Goal: Task Accomplishment & Management: Manage account settings

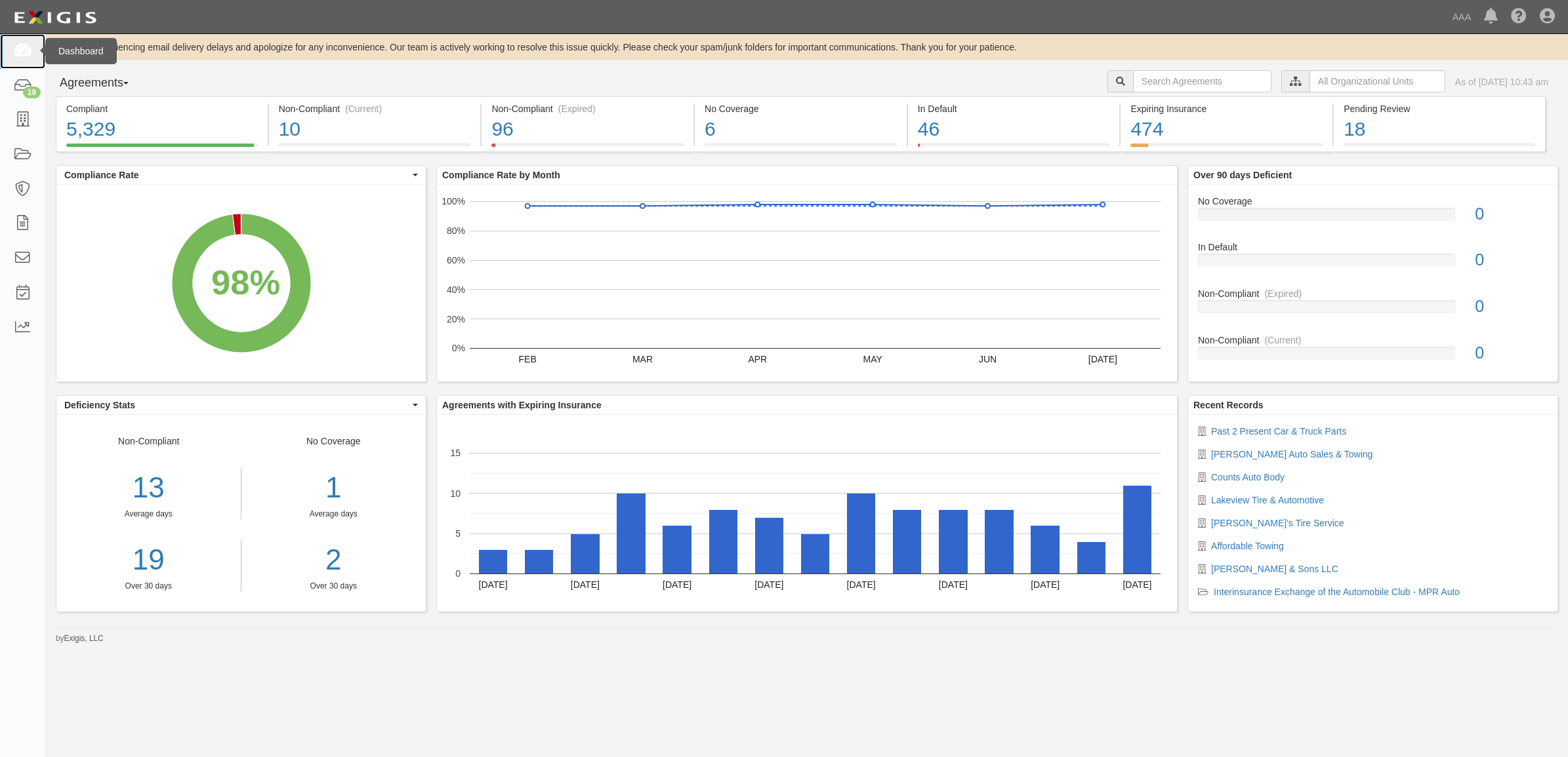
click at [27, 59] on icon at bounding box center [22, 51] width 18 height 15
click at [23, 43] on link at bounding box center [22, 51] width 45 height 35
click at [32, 59] on link at bounding box center [22, 51] width 45 height 35
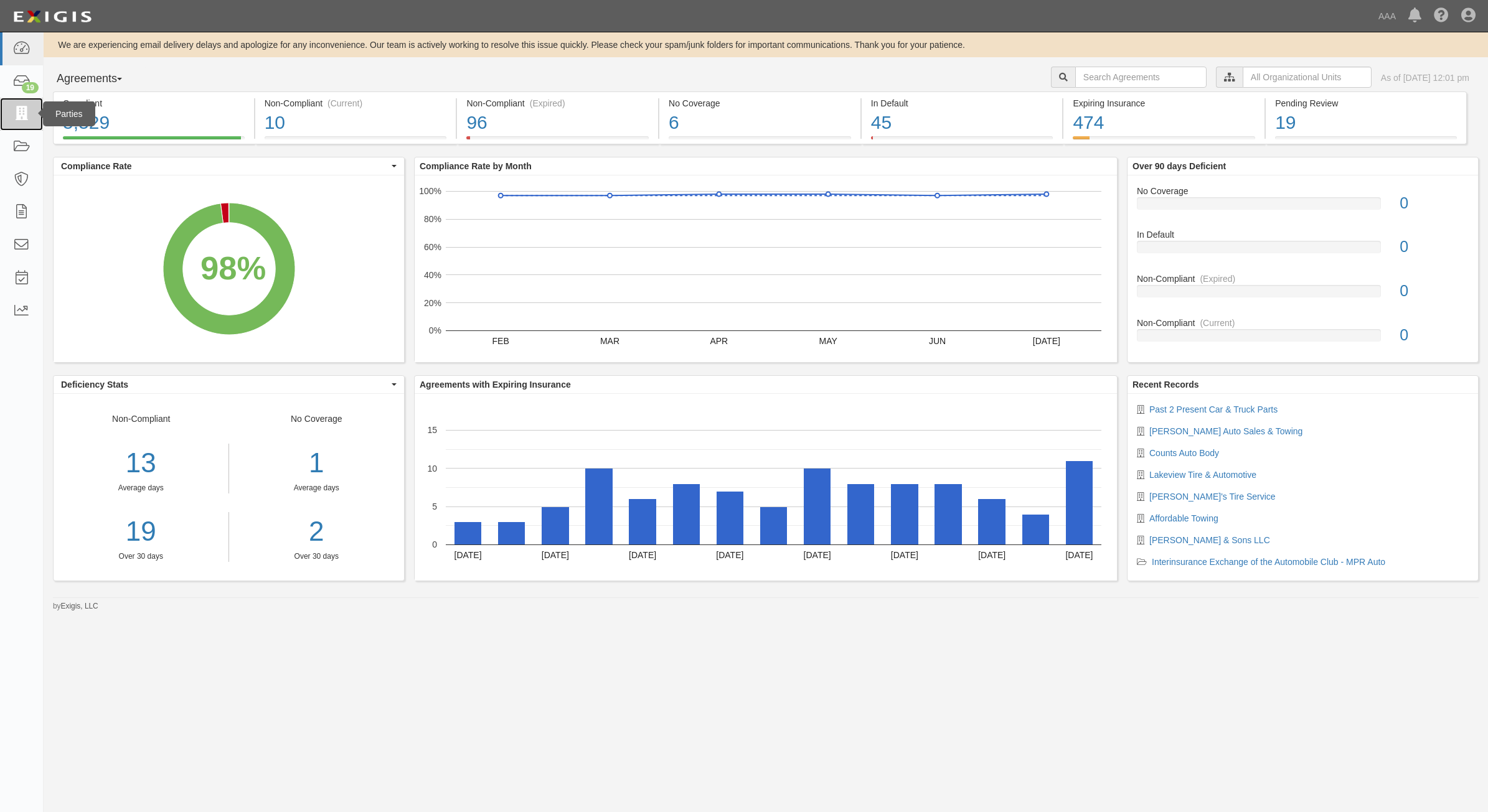
click at [5, 118] on link at bounding box center [21, 114] width 43 height 33
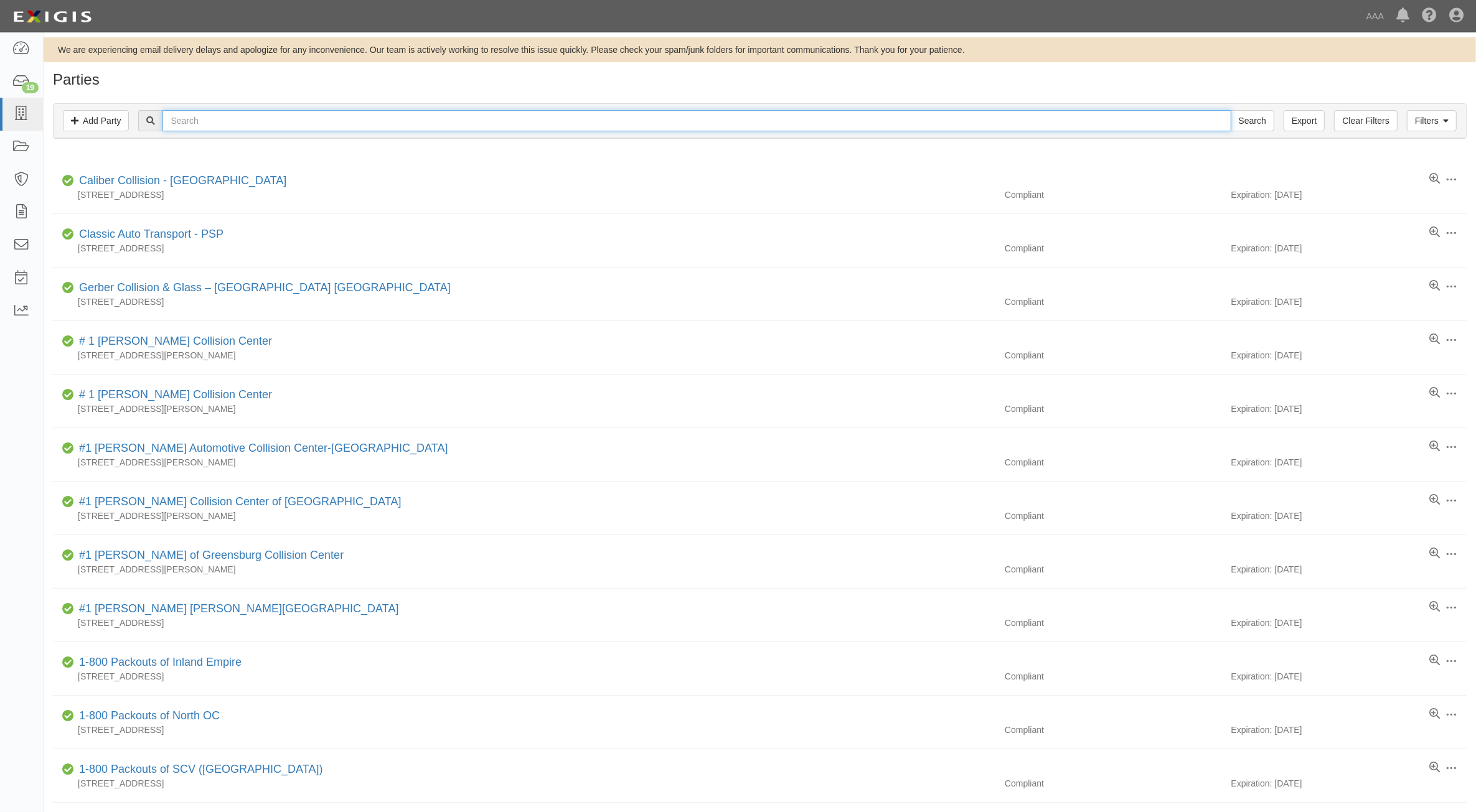
drag, startPoint x: 0, startPoint y: 0, endPoint x: 223, endPoint y: 126, distance: 256.1
click at [224, 126] on input "text" at bounding box center [696, 121] width 1068 height 21
type input "RC Enterprises"
click at [1230, 110] on input "Search" at bounding box center [1252, 121] width 44 height 21
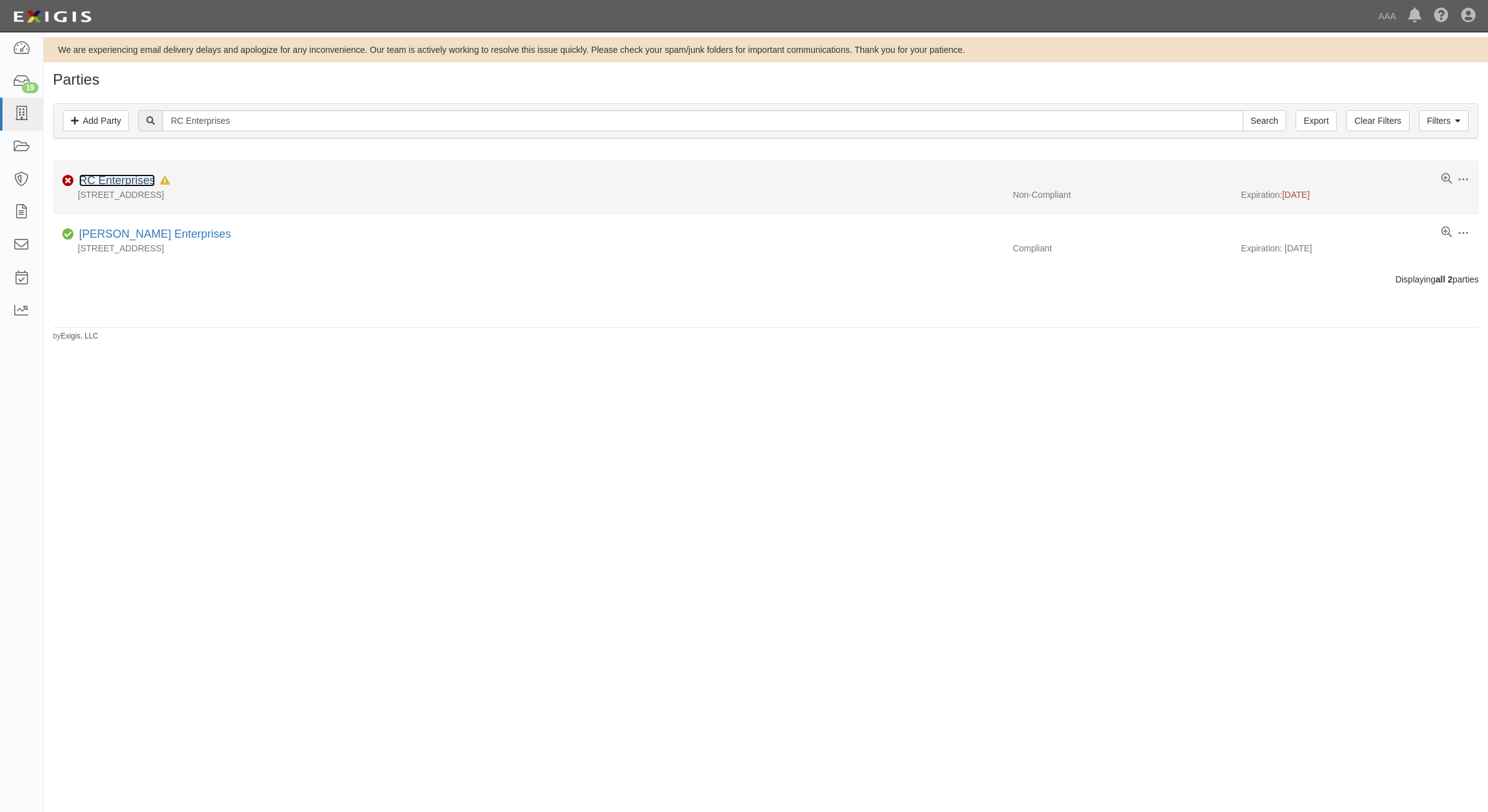
click at [125, 187] on link "RC Enterprises" at bounding box center [116, 180] width 76 height 13
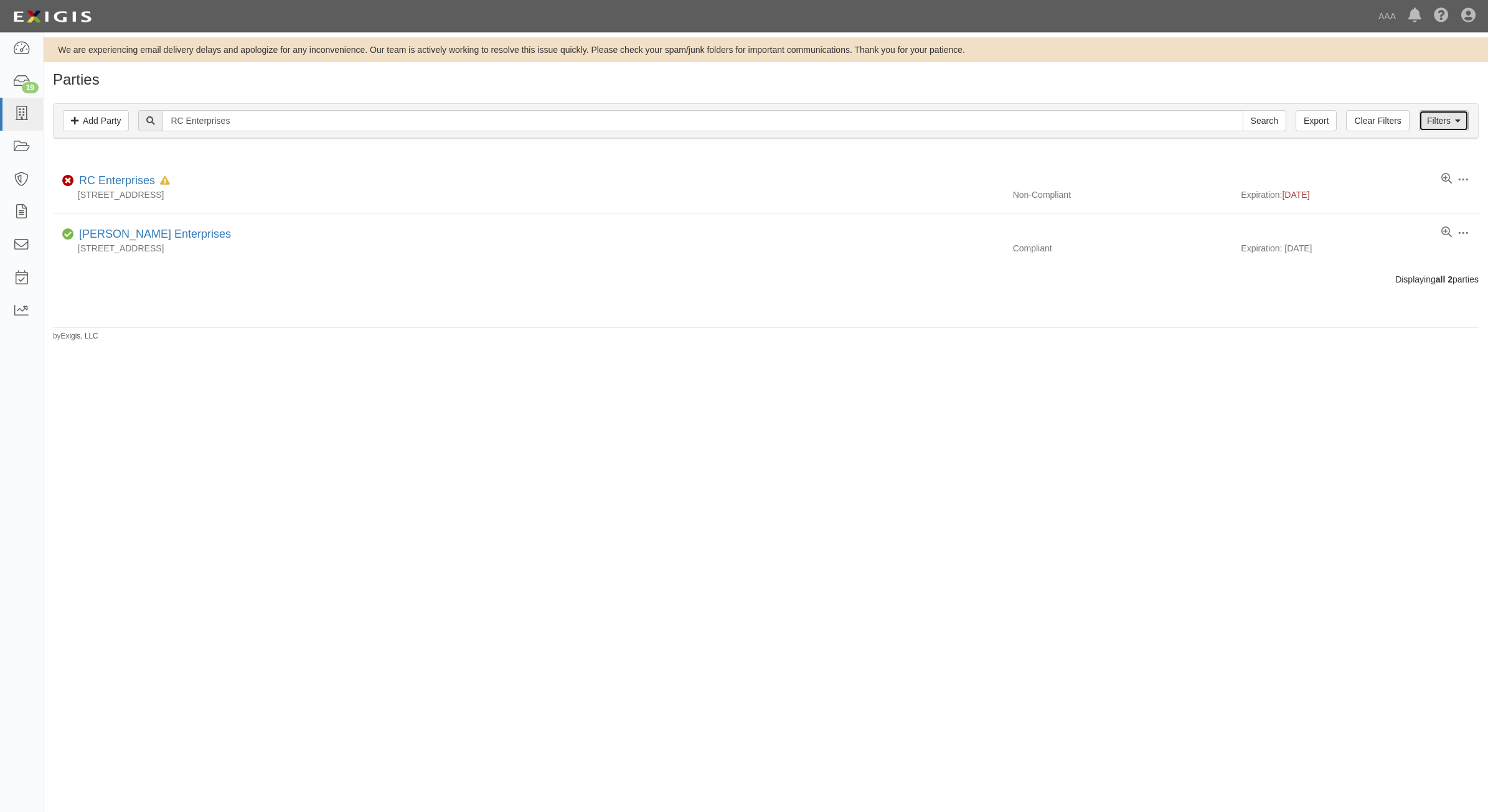
click at [1433, 118] on link "Filters" at bounding box center [1444, 121] width 50 height 21
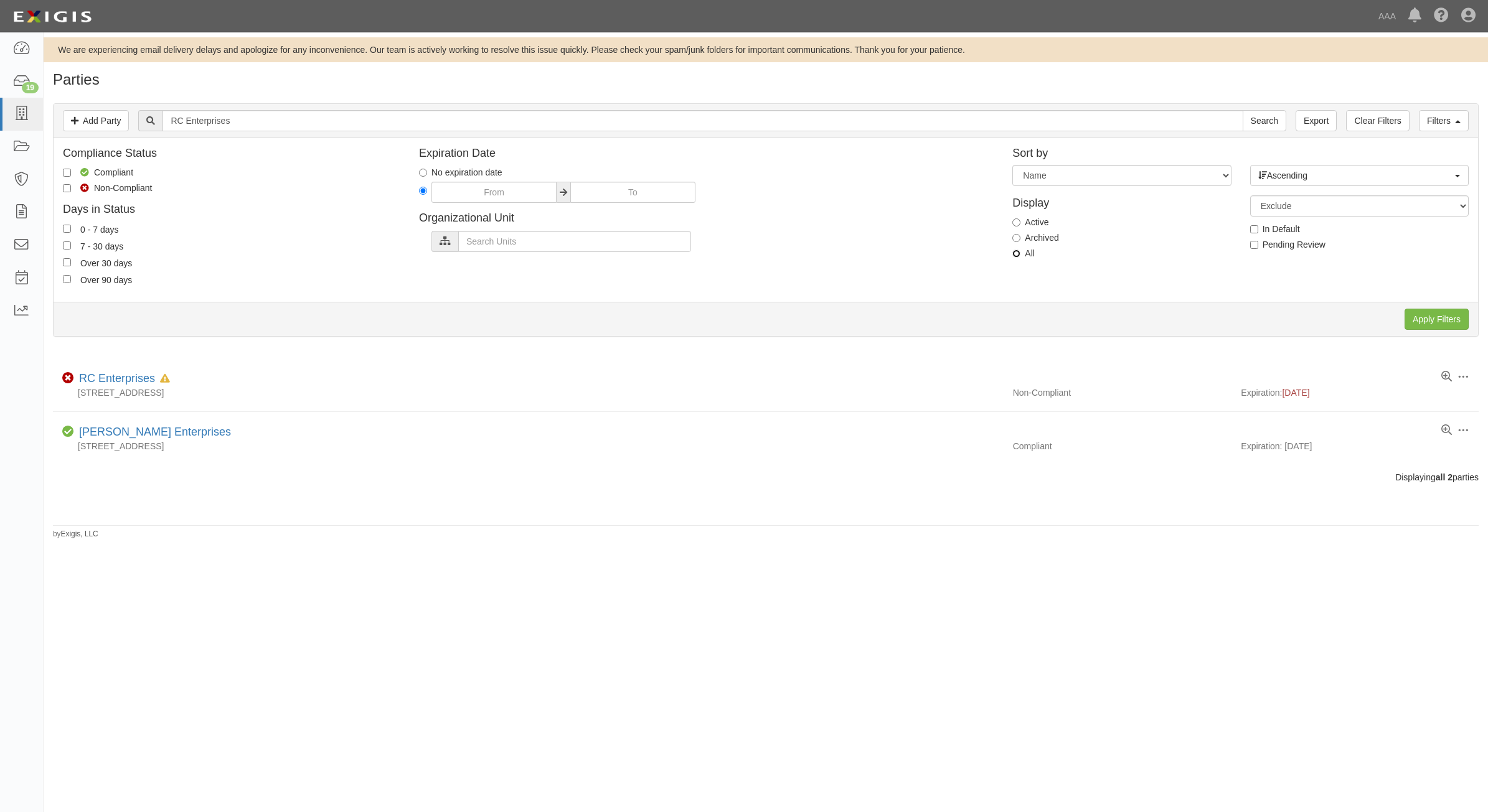
click at [1019, 252] on input "All" at bounding box center [1016, 253] width 8 height 8
radio input "true"
click at [1441, 318] on input "Apply Filters" at bounding box center [1436, 319] width 64 height 21
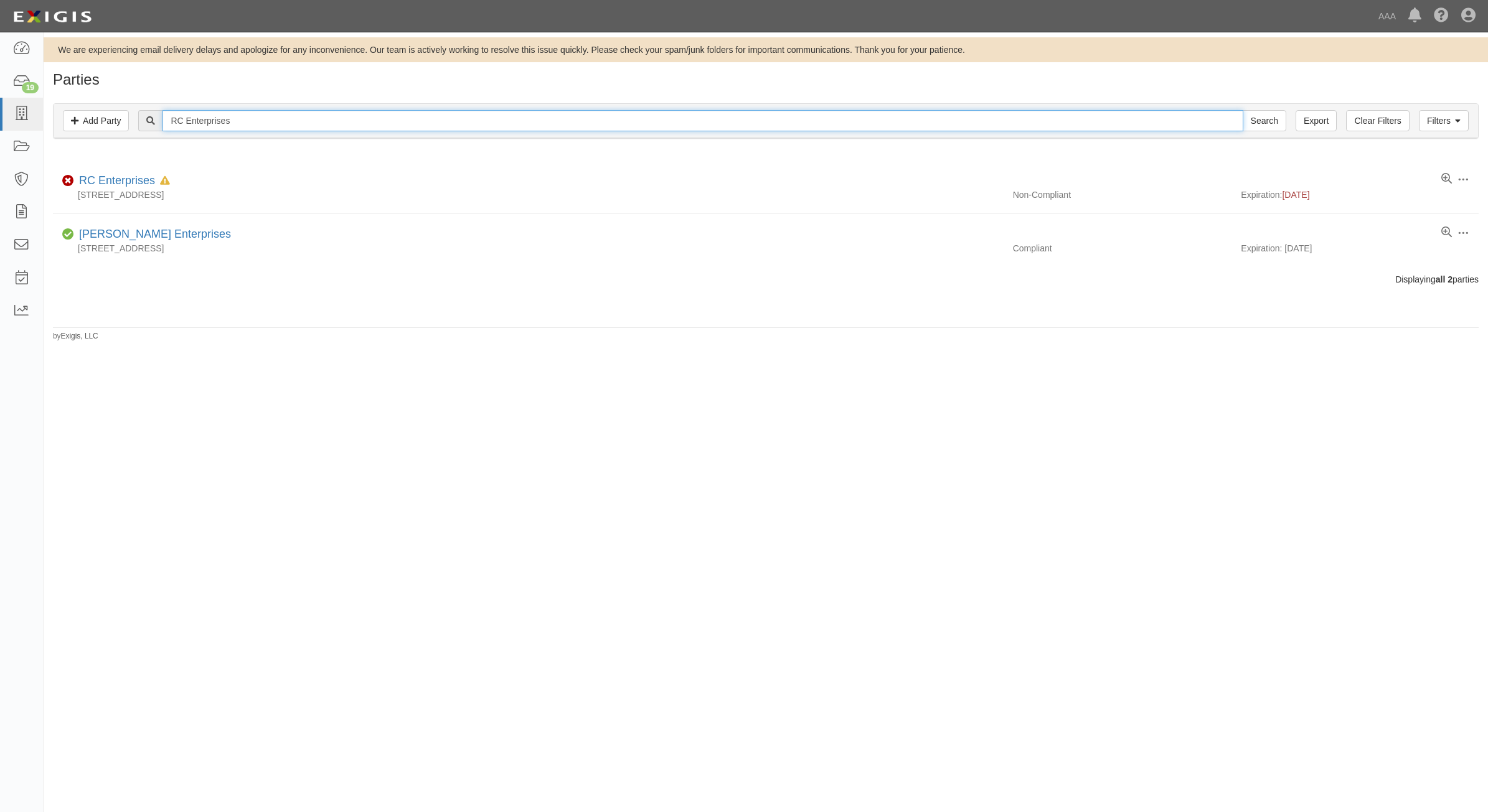
click at [291, 116] on input "RC Enterprises" at bounding box center [702, 121] width 1080 height 21
click at [290, 116] on input "RC Enterprises" at bounding box center [702, 121] width 1080 height 21
type input "Houston"
click at [1242, 110] on input "Search" at bounding box center [1264, 121] width 44 height 21
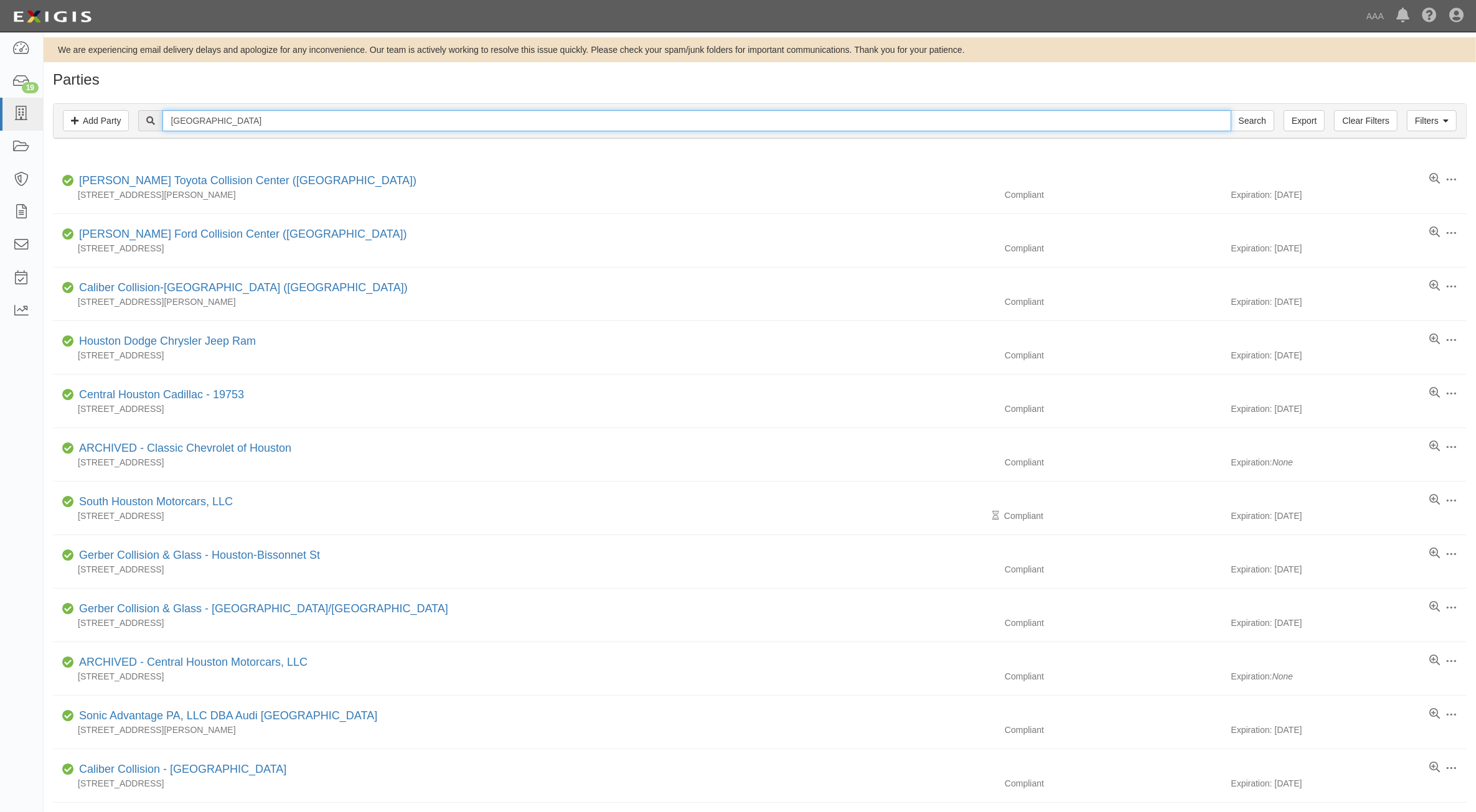
click at [303, 120] on input "[GEOGRAPHIC_DATA]" at bounding box center [696, 121] width 1068 height 21
type input "Cooks Locksmith"
click at [1230, 110] on input "Search" at bounding box center [1252, 121] width 44 height 21
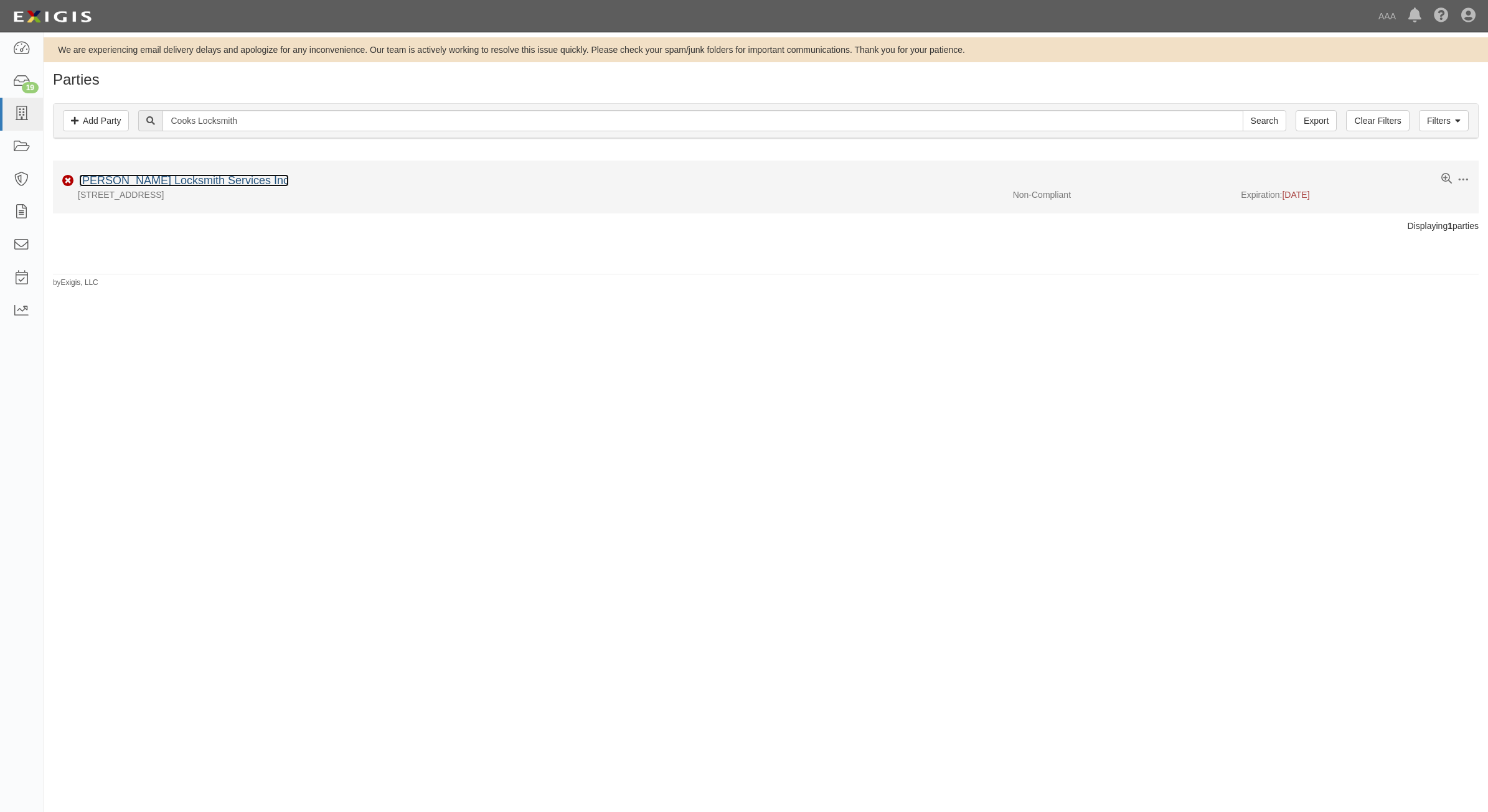
click at [194, 177] on link "[PERSON_NAME] Locksmith Services Inc" at bounding box center [183, 180] width 210 height 13
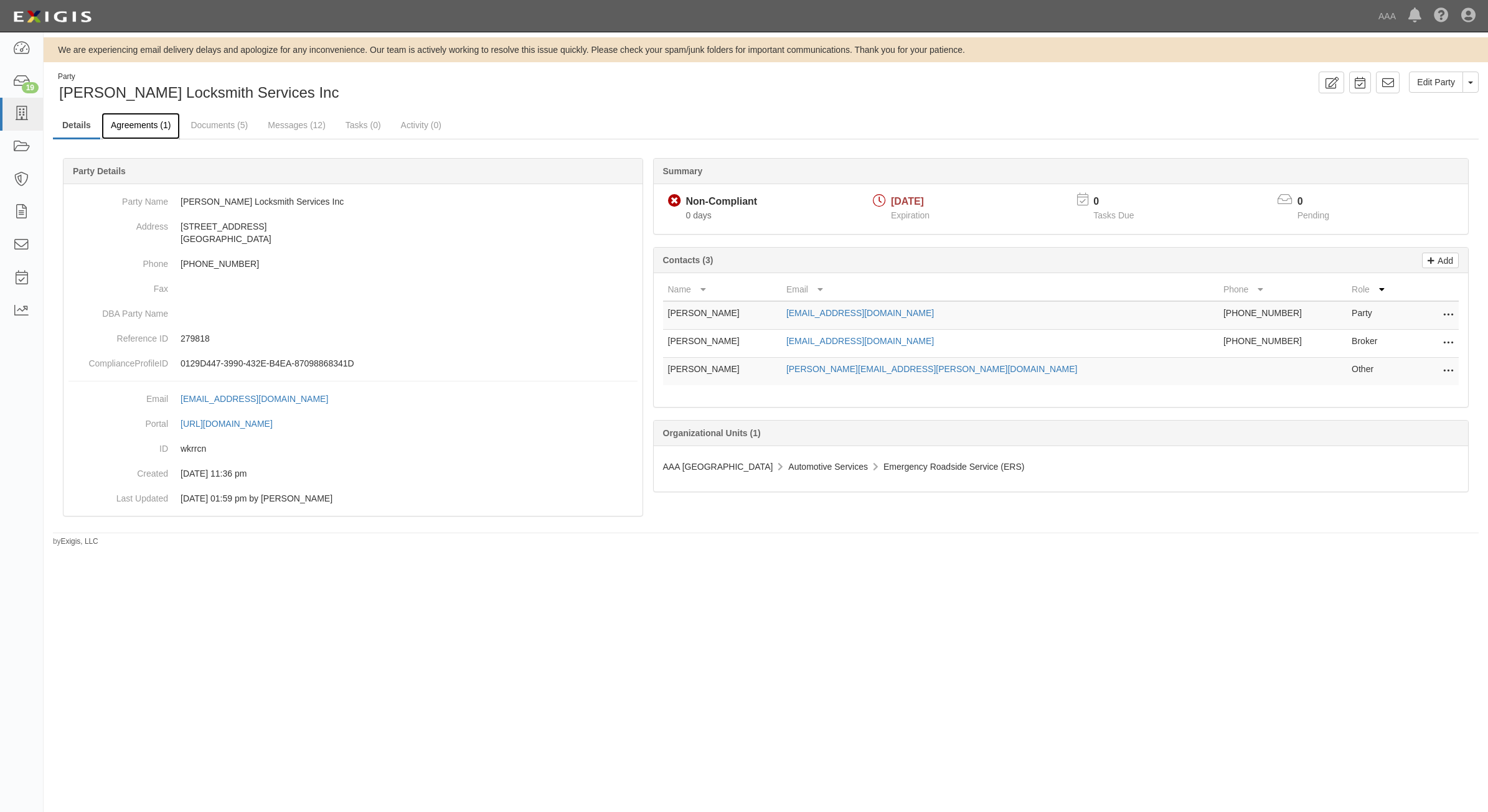
click at [145, 125] on link "Agreements (1)" at bounding box center [140, 126] width 78 height 27
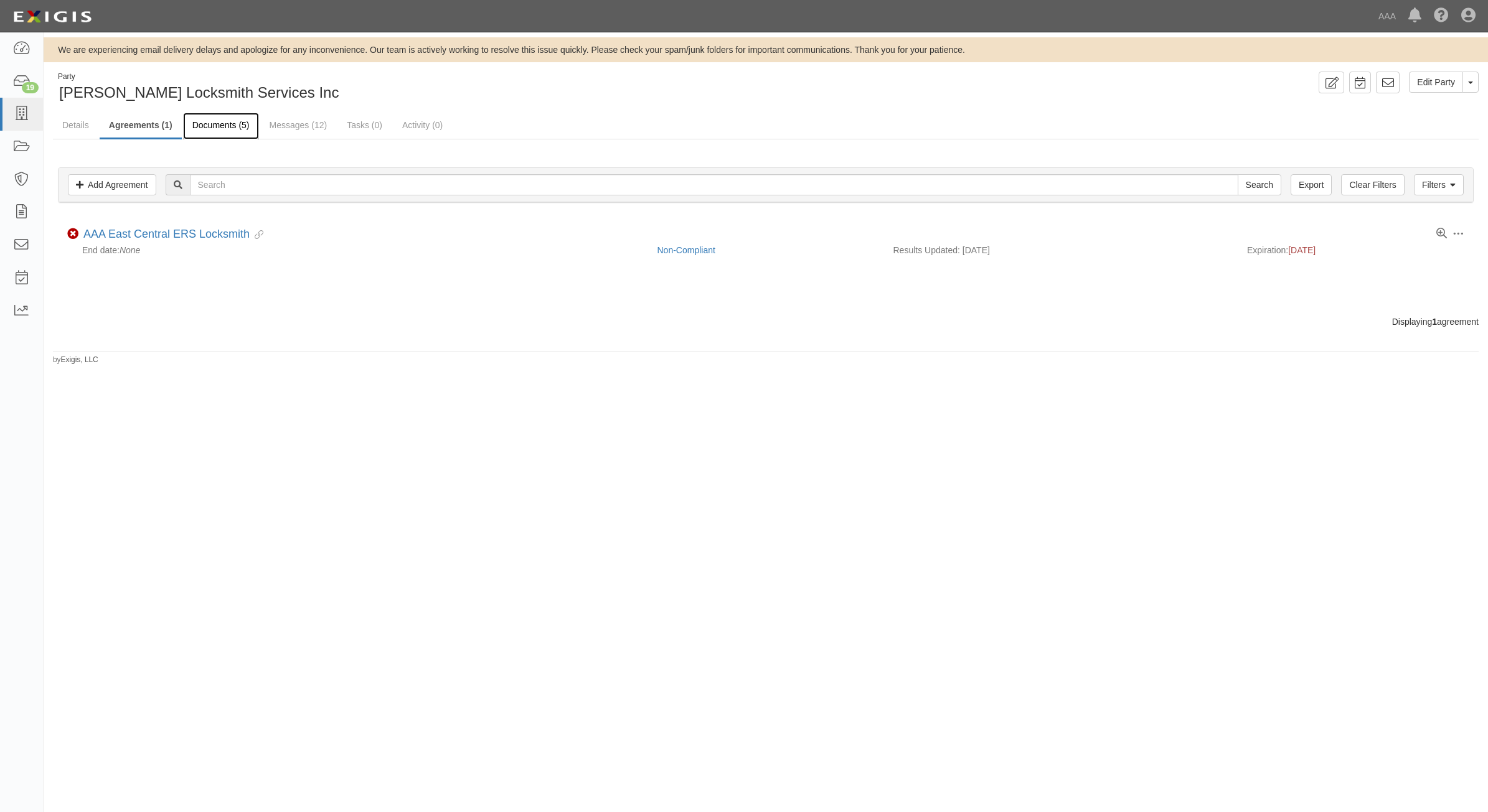
click at [235, 122] on link "Documents (5)" at bounding box center [221, 126] width 76 height 27
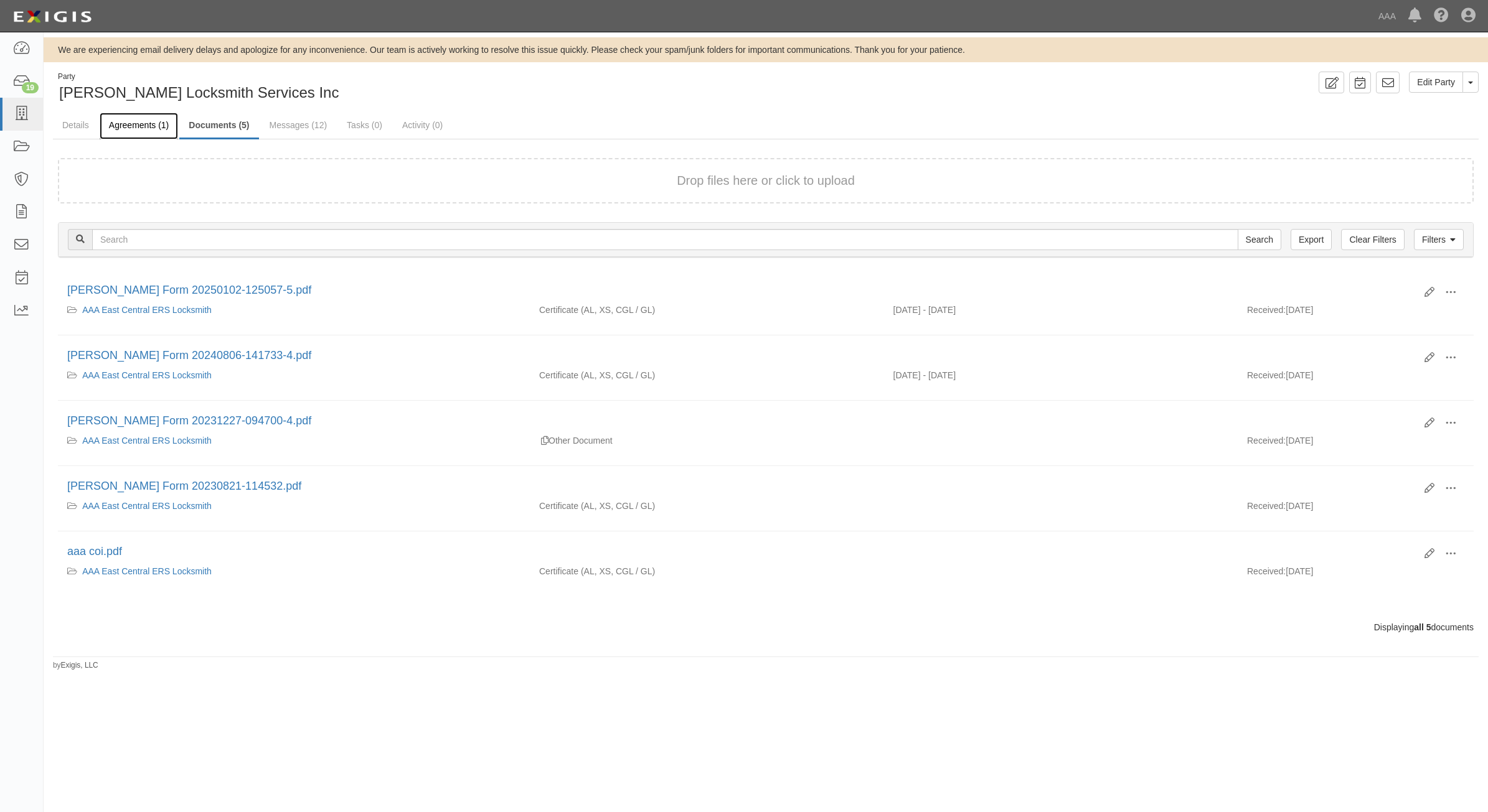
click at [143, 123] on link "Agreements (1)" at bounding box center [139, 126] width 78 height 27
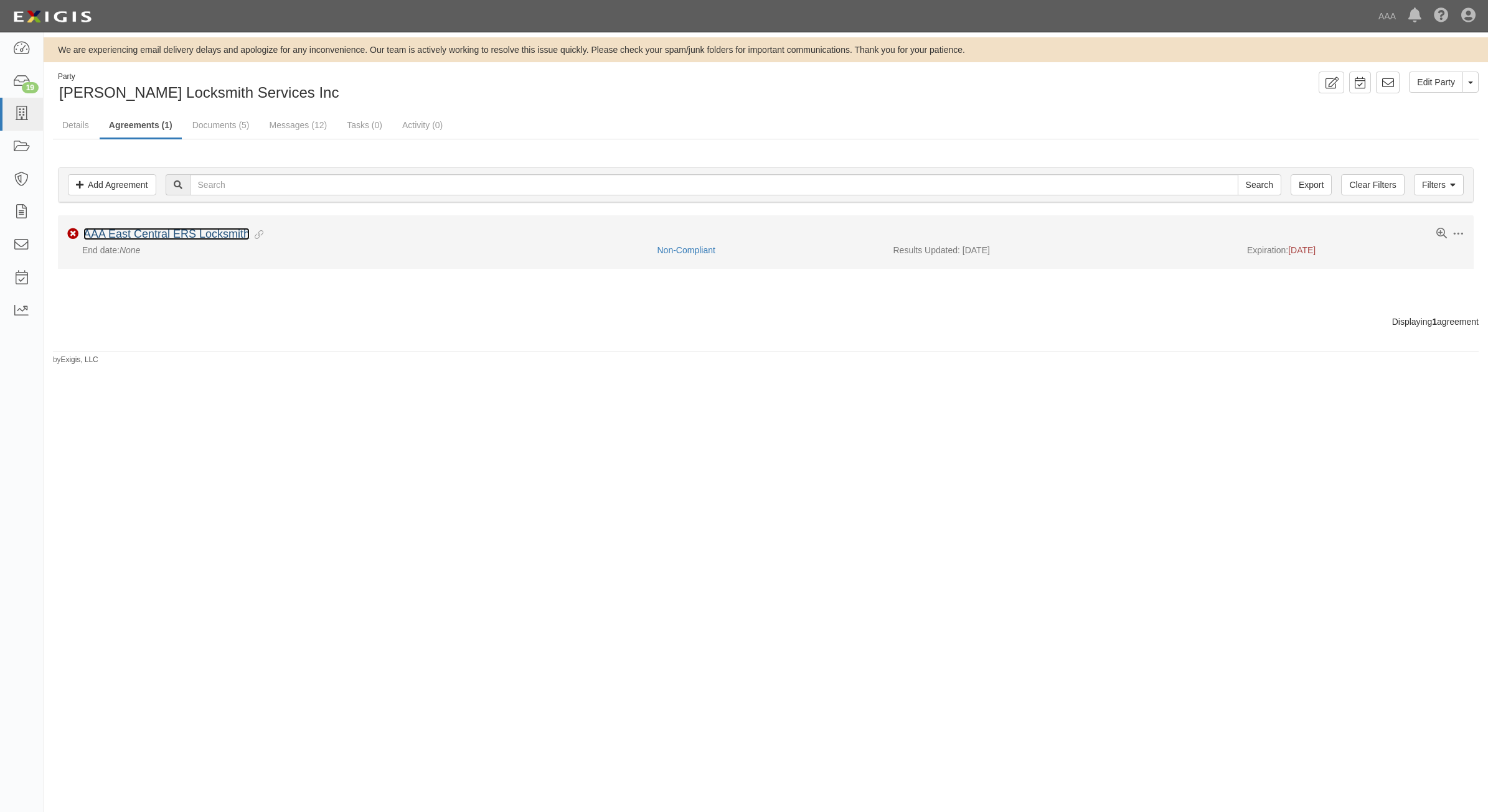
click at [151, 231] on link "AAA East Central ERS Locksmith" at bounding box center [166, 234] width 166 height 13
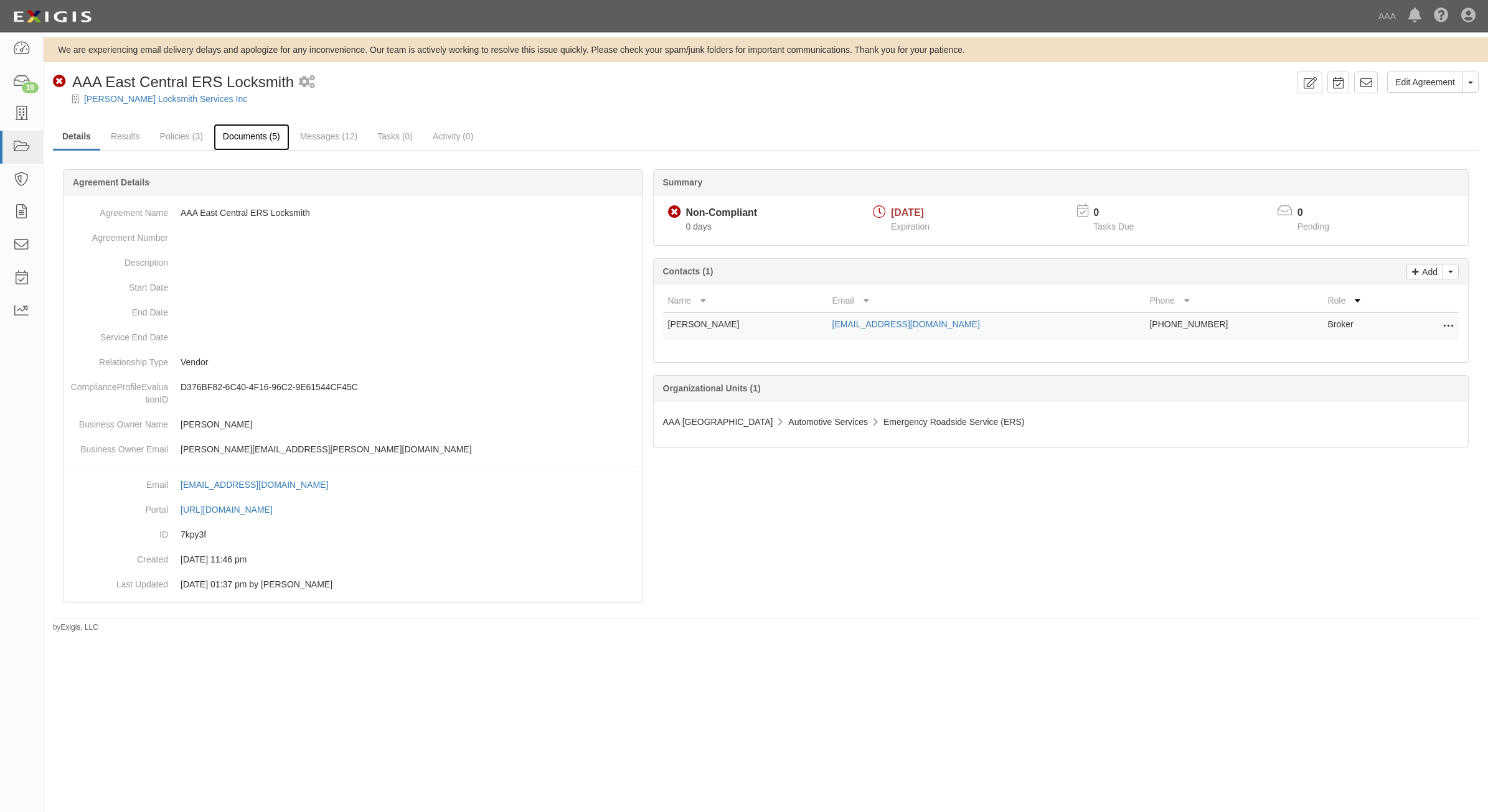
click at [255, 125] on link "Documents (5)" at bounding box center [251, 137] width 76 height 27
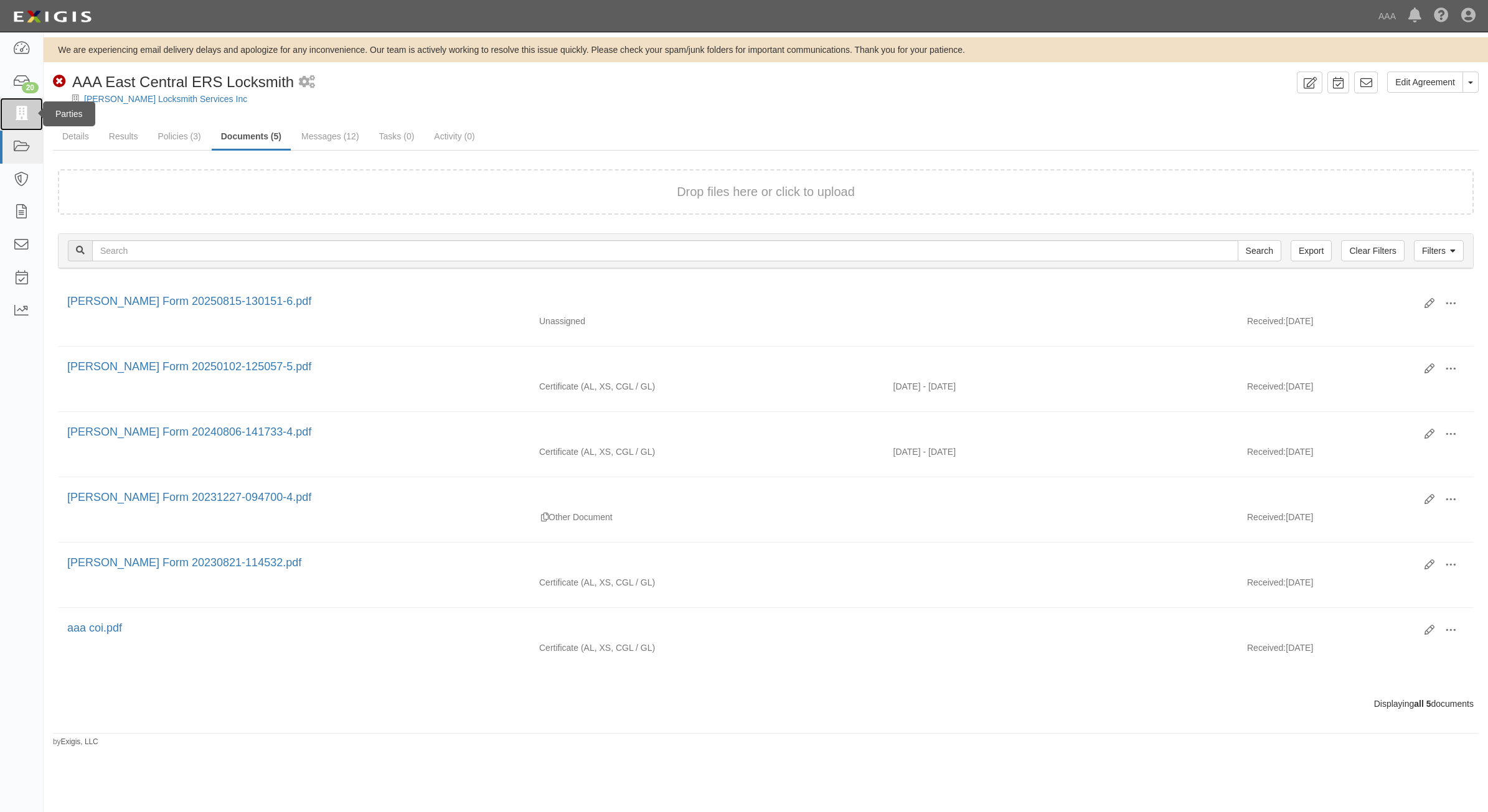
click at [13, 107] on icon at bounding box center [21, 114] width 17 height 14
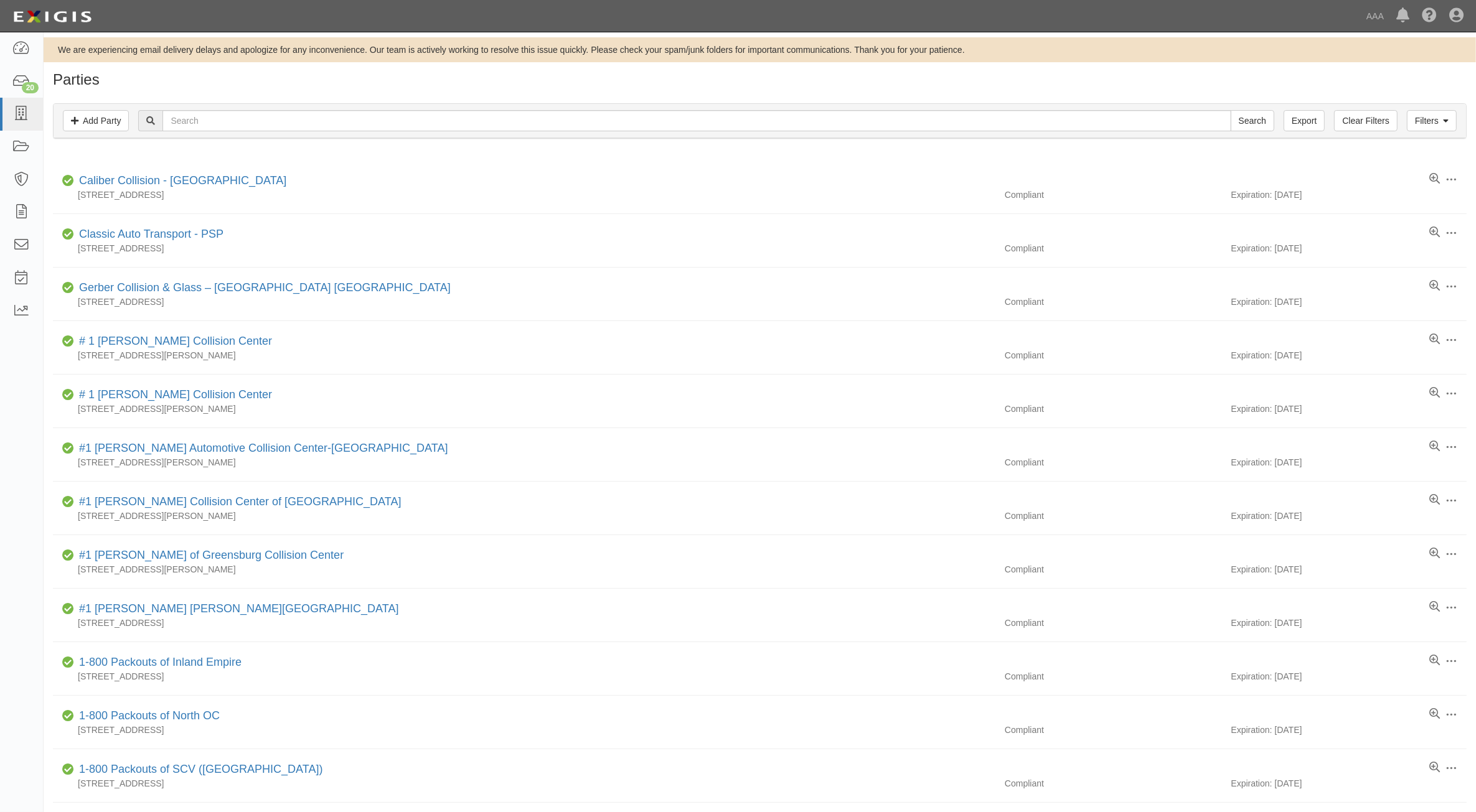
click at [327, 107] on div "Filters Add Party Clear Filters Export Search Filters" at bounding box center [759, 121] width 1412 height 35
click at [347, 125] on input "text" at bounding box center [696, 121] width 1068 height 21
type input "Avatar"
click at [1230, 110] on input "Search" at bounding box center [1252, 121] width 44 height 21
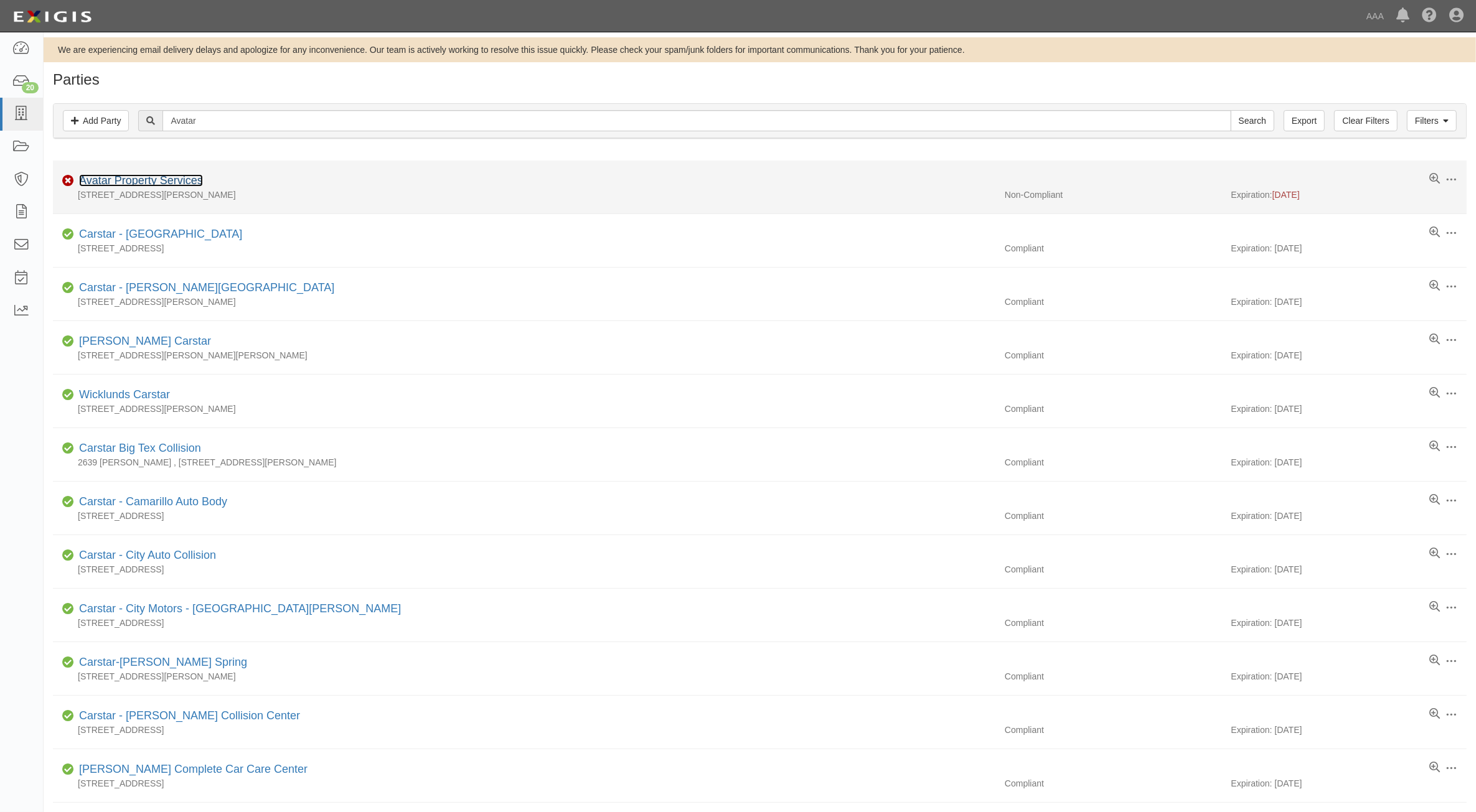
click at [140, 186] on link "Avatar Property Services" at bounding box center [140, 180] width 124 height 13
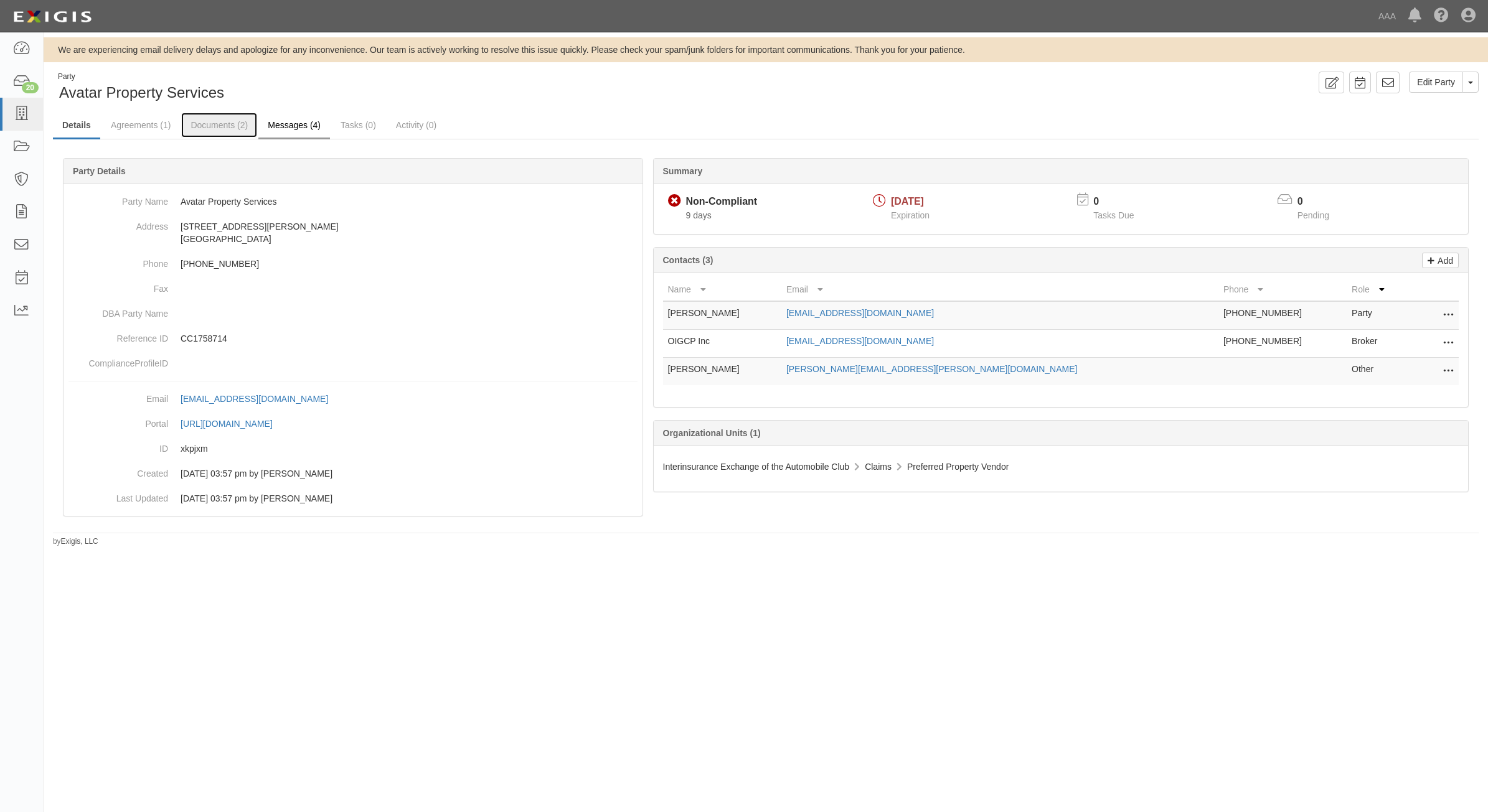
drag, startPoint x: 221, startPoint y: 129, endPoint x: 261, endPoint y: 129, distance: 40.0
click at [221, 129] on link "Documents (2)" at bounding box center [219, 125] width 76 height 25
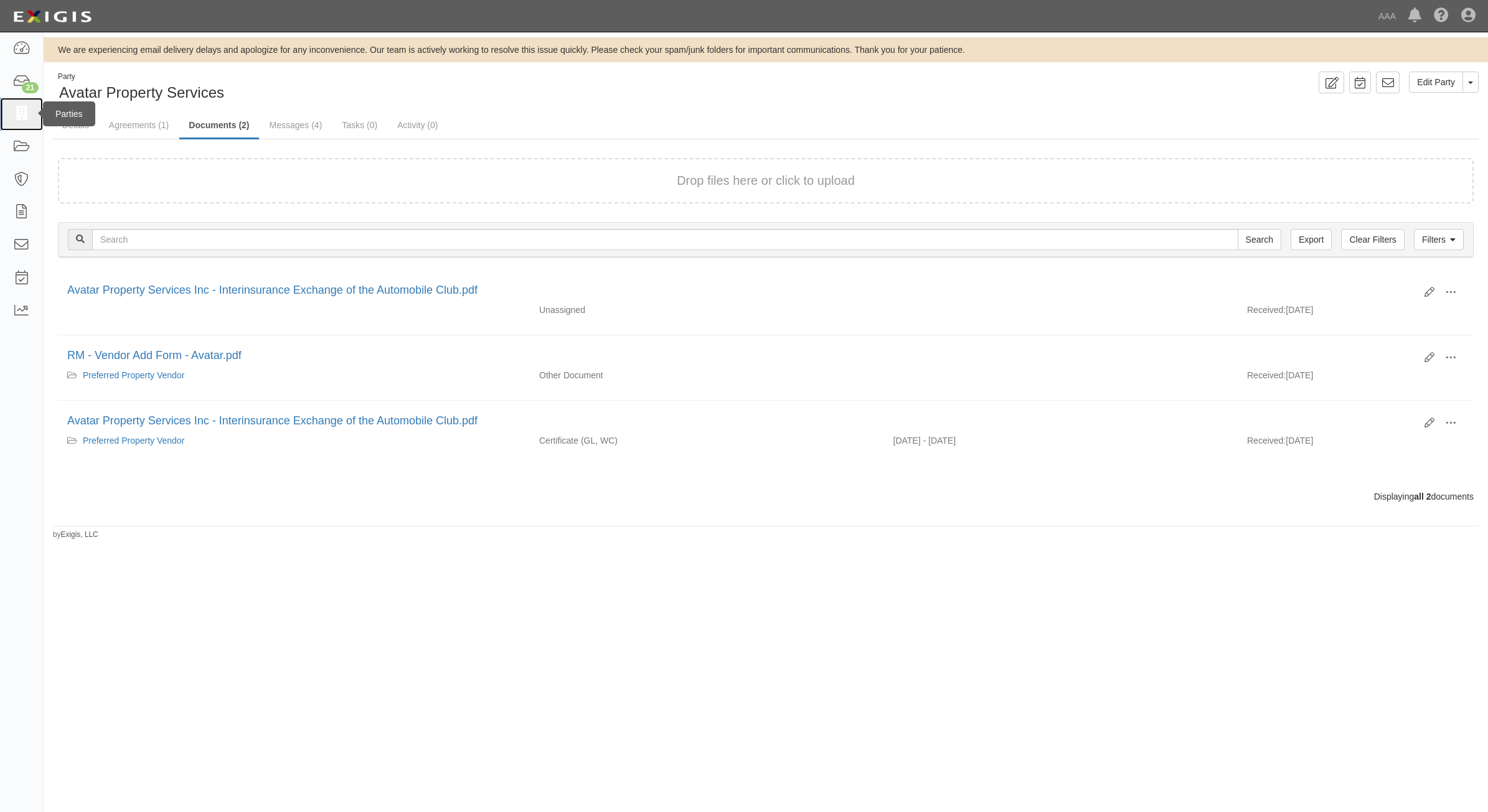
click at [8, 111] on link at bounding box center [21, 114] width 43 height 33
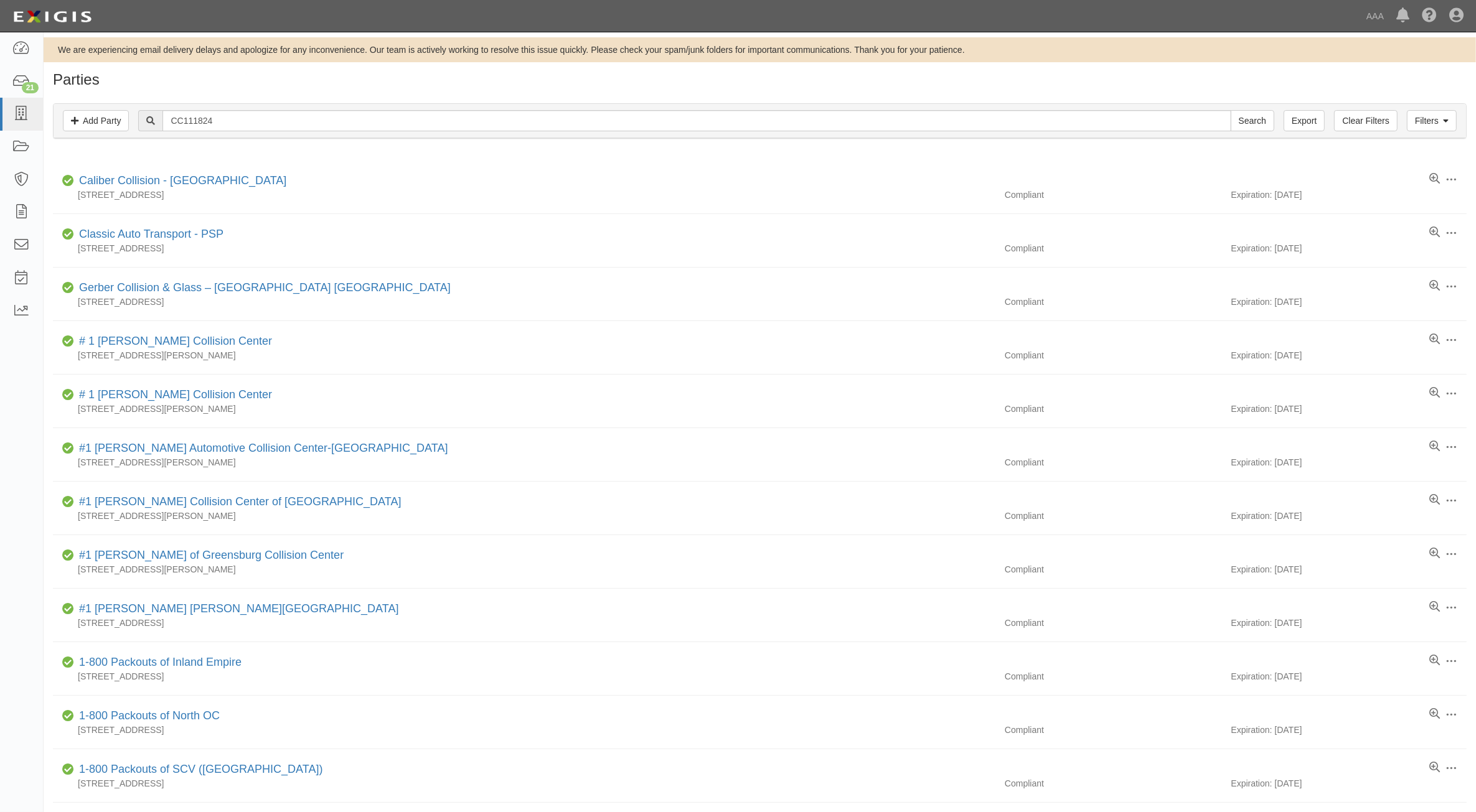
type input "CC111824"
click at [1230, 110] on input "Search" at bounding box center [1252, 121] width 44 height 21
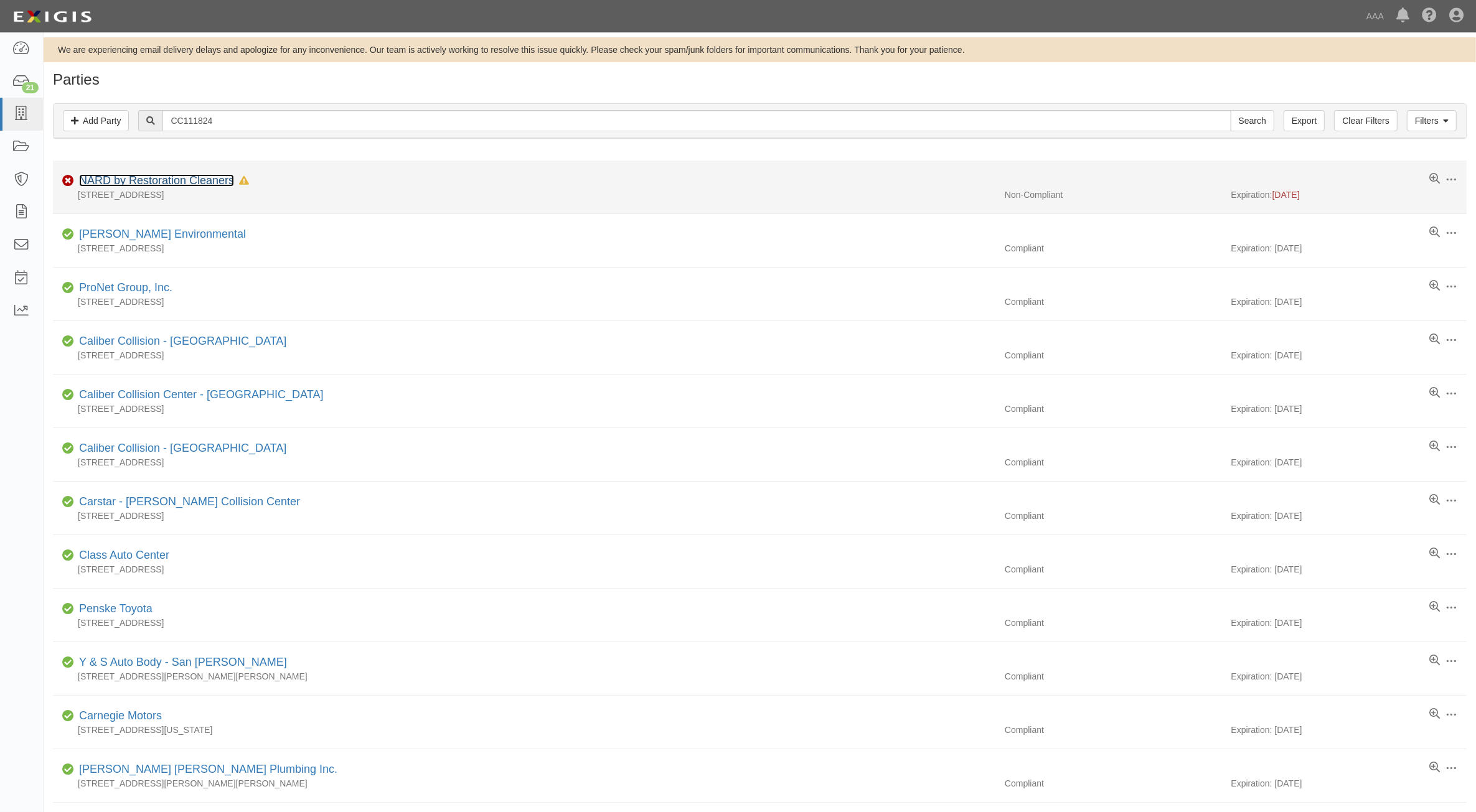
click at [195, 185] on link "NARD by Restoration Cleaners" at bounding box center [156, 180] width 155 height 13
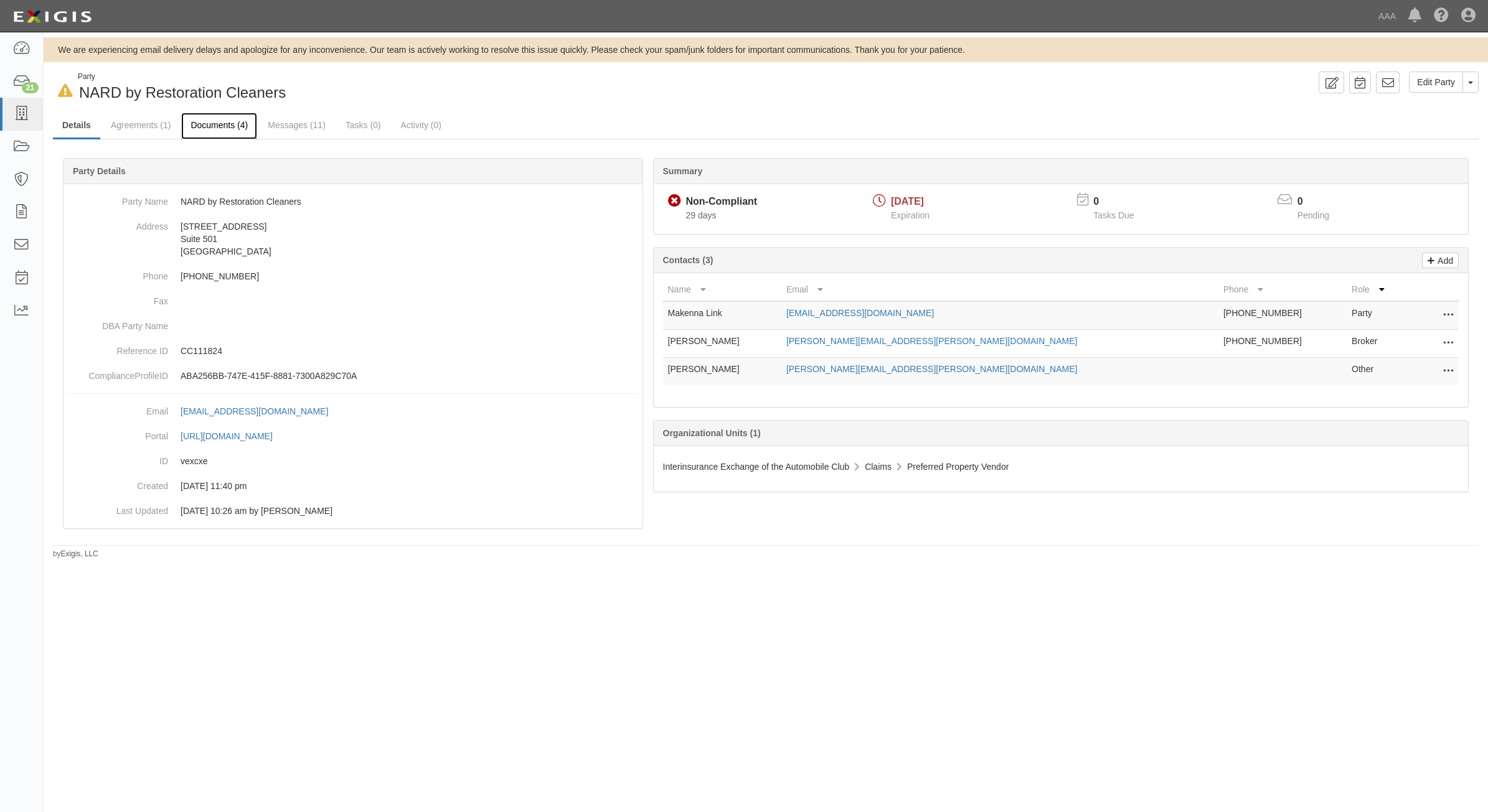
click at [237, 135] on link "Documents (4)" at bounding box center [219, 126] width 76 height 27
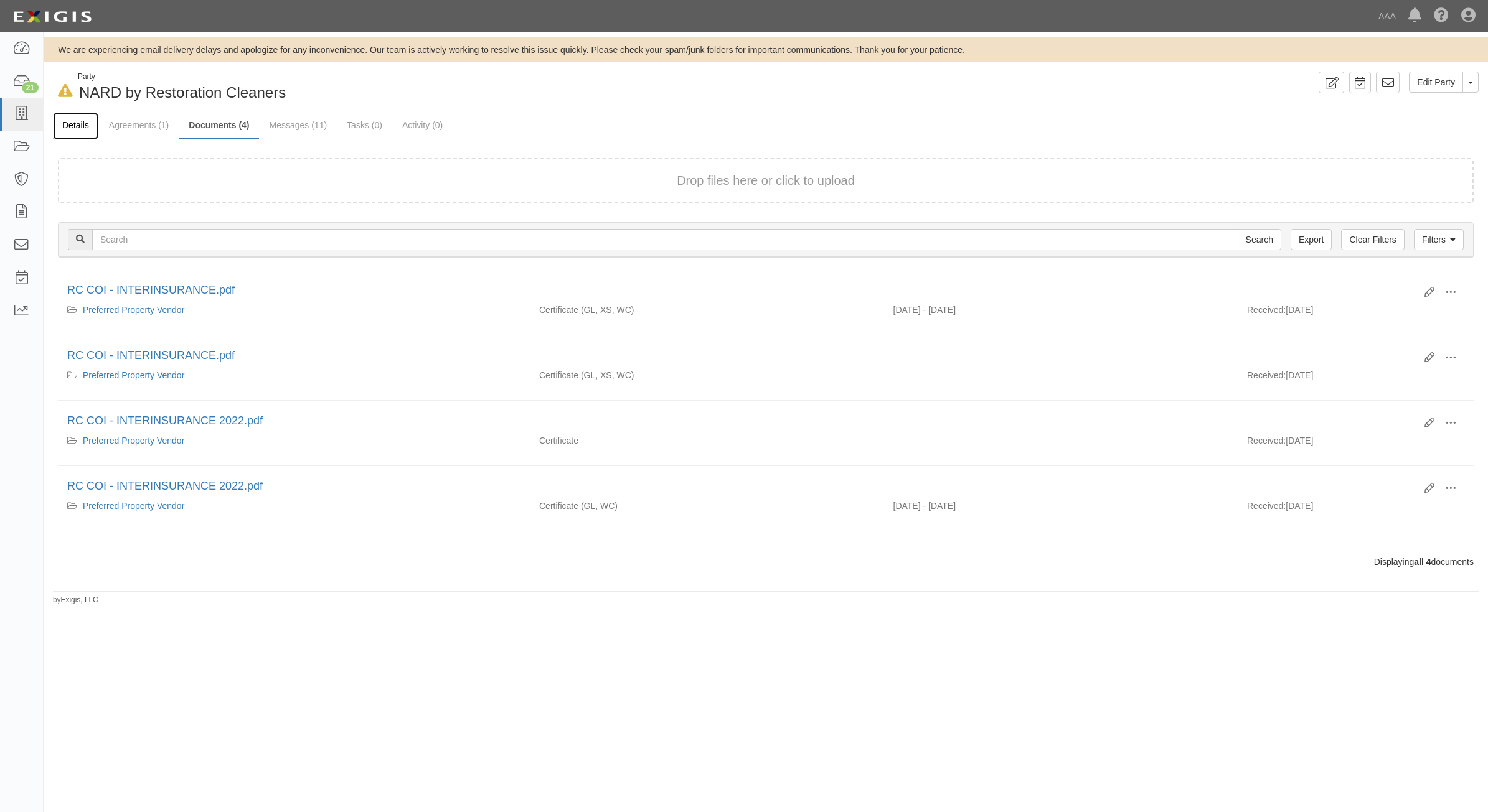
click at [74, 131] on link "Details" at bounding box center [75, 126] width 45 height 27
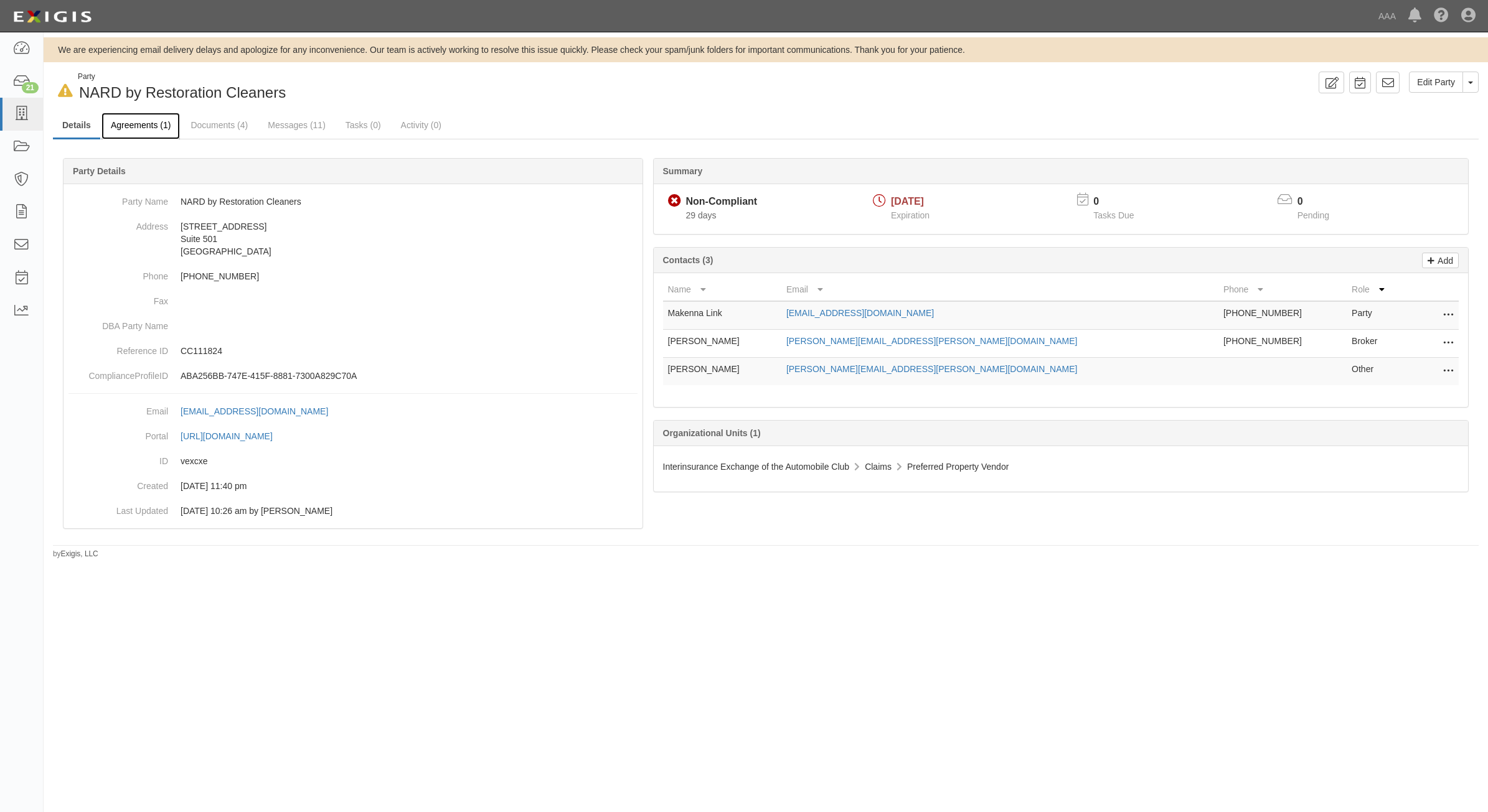
click at [147, 131] on link "Agreements (1)" at bounding box center [140, 126] width 78 height 27
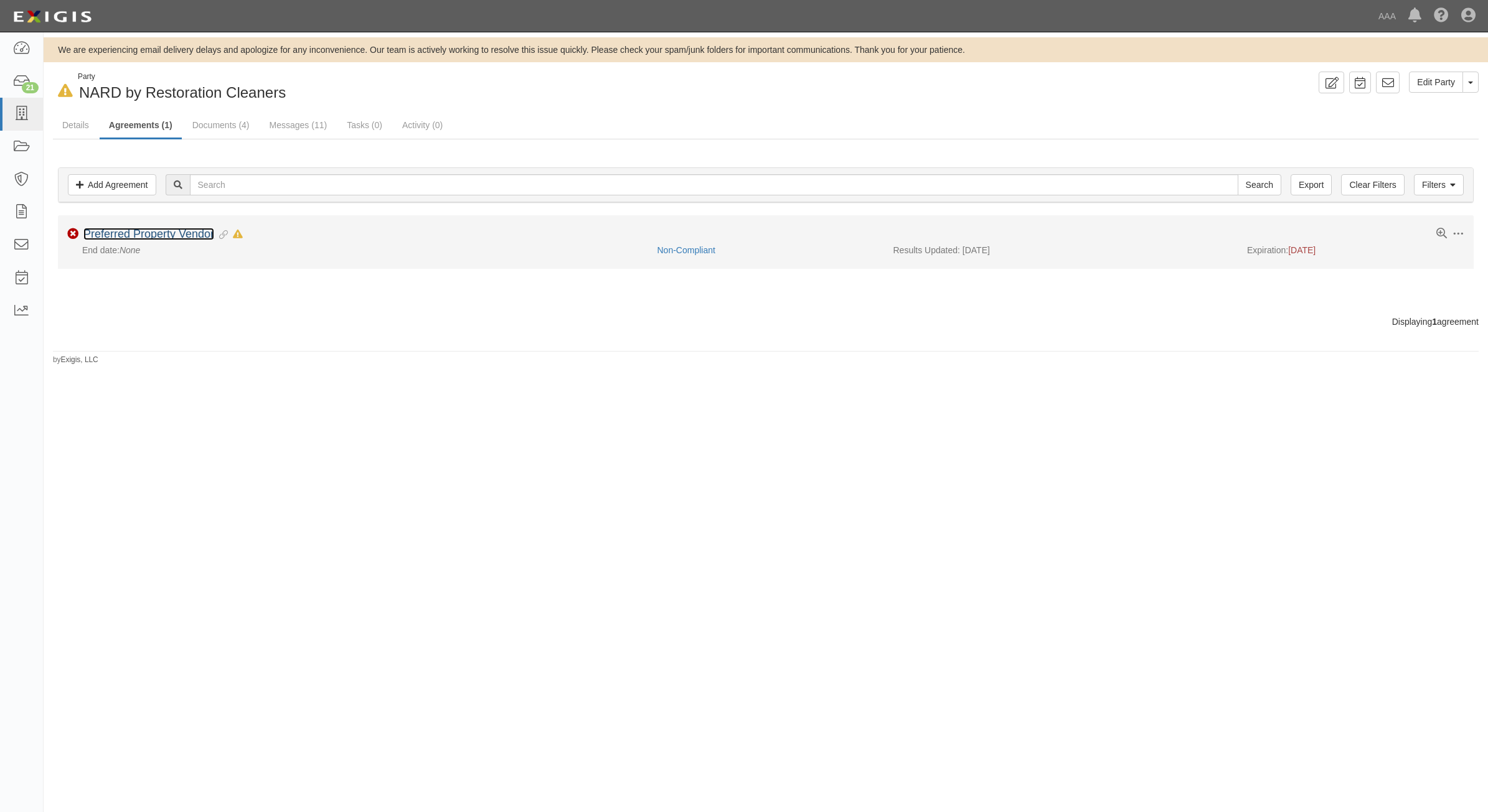
click at [180, 231] on link "Preferred Property Vendor" at bounding box center [149, 234] width 131 height 13
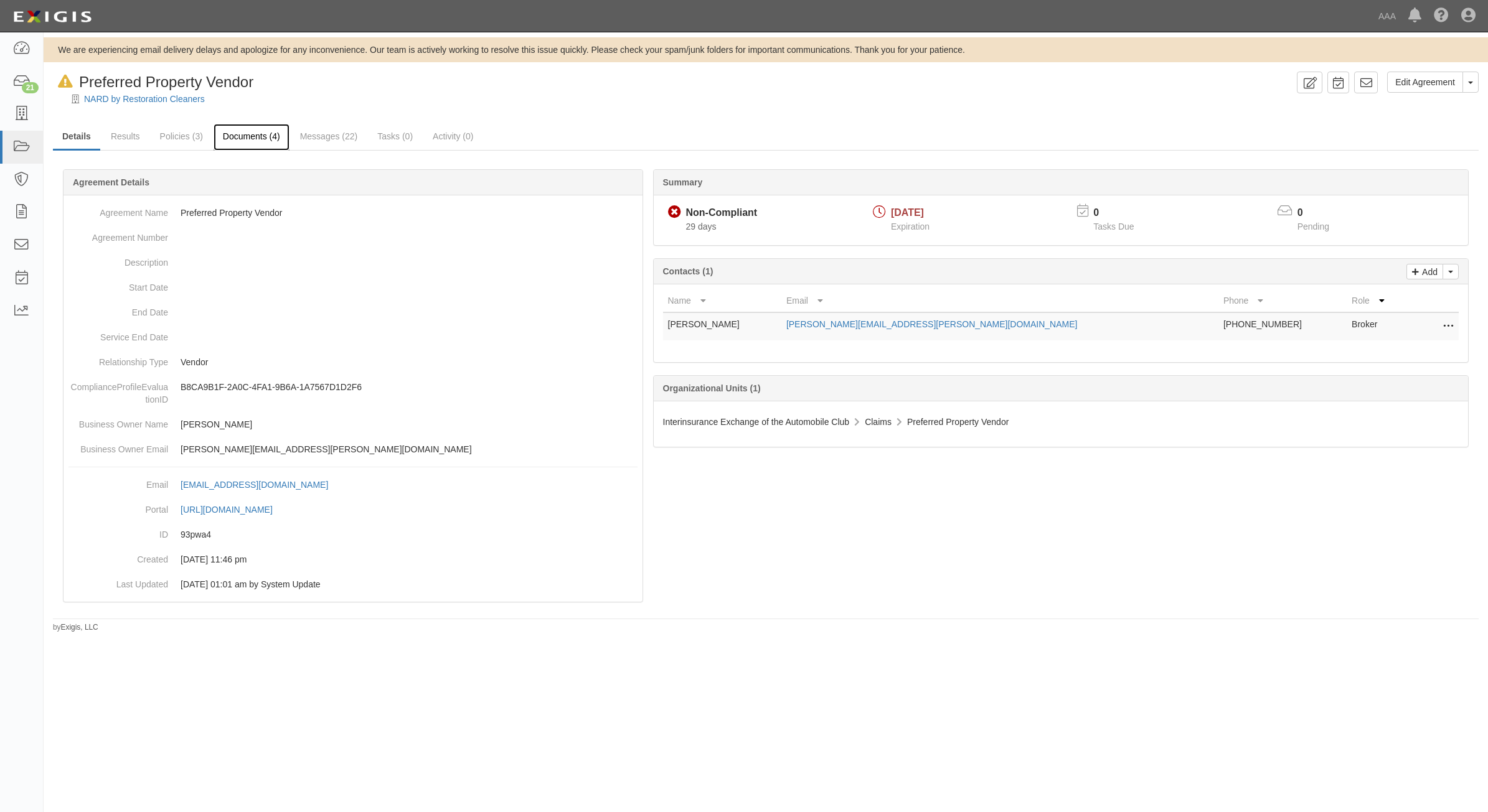
click at [261, 137] on link "Documents (4)" at bounding box center [251, 137] width 76 height 27
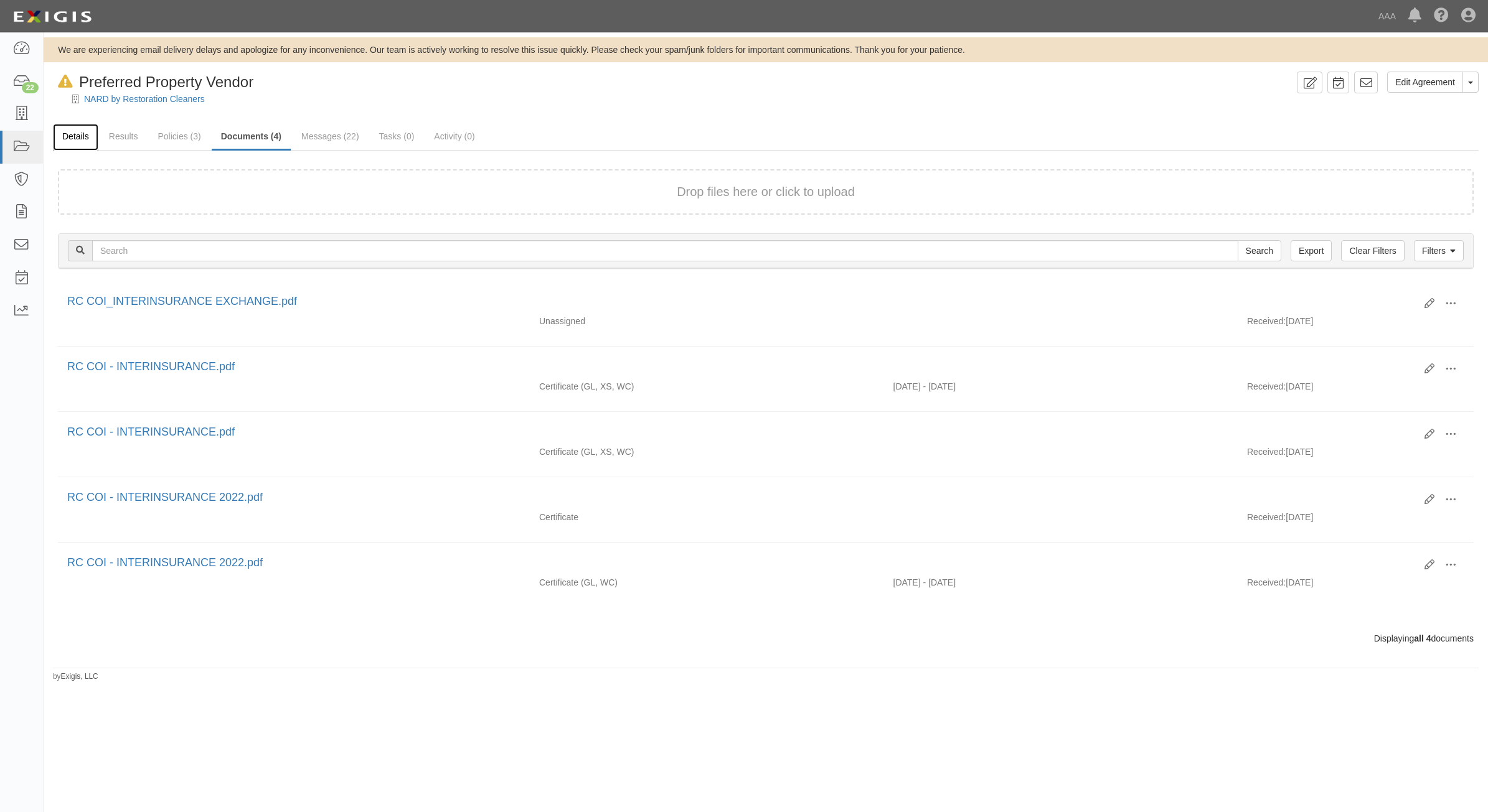
click at [80, 132] on link "Details" at bounding box center [75, 137] width 45 height 27
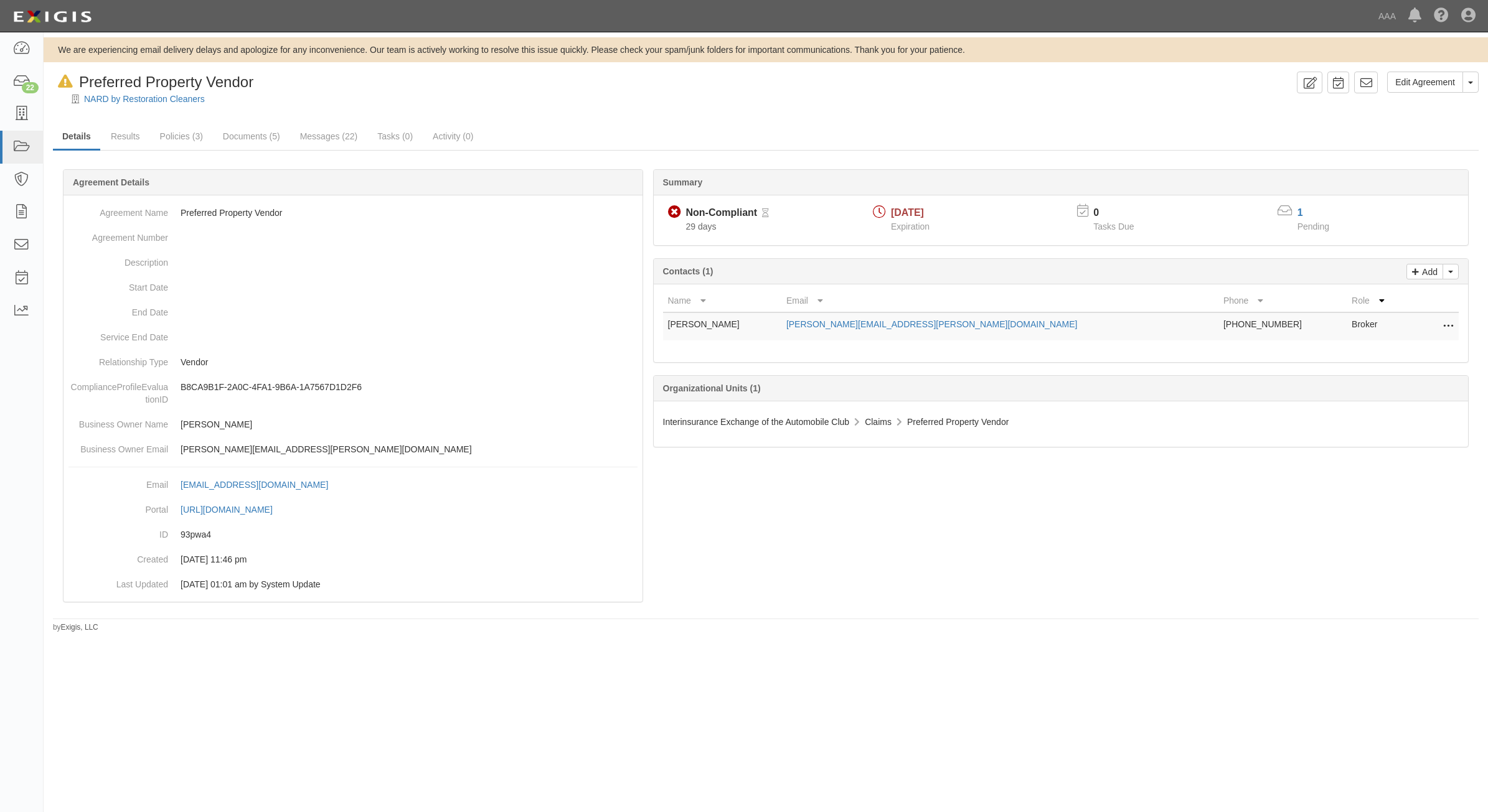
click at [1451, 328] on icon at bounding box center [1447, 327] width 10 height 17
click at [1420, 316] on link "Edit" at bounding box center [1393, 323] width 122 height 23
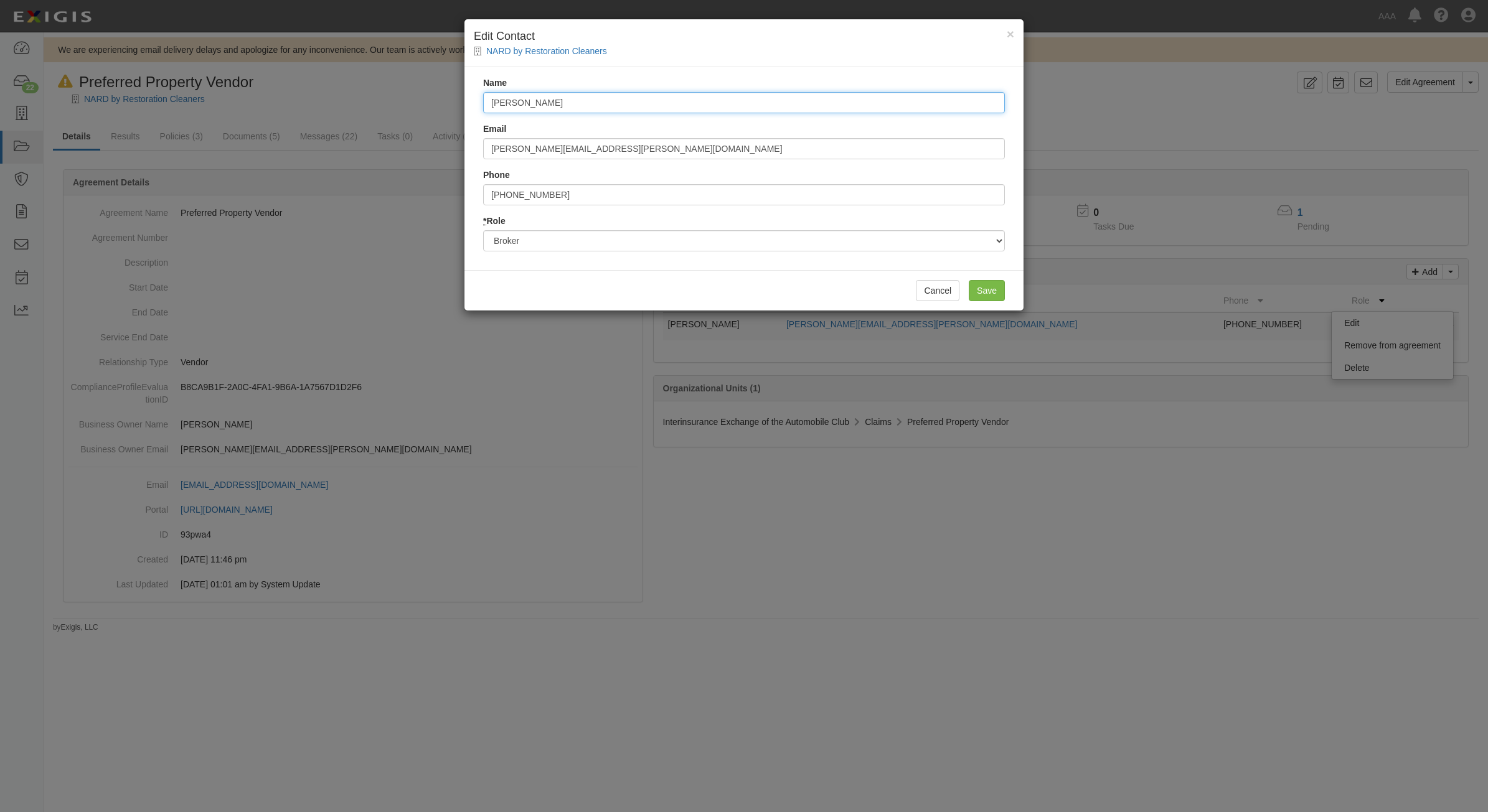
drag, startPoint x: 667, startPoint y: 103, endPoint x: 252, endPoint y: 84, distance: 415.4
click at [252, 84] on div "× Edit Contact NARD by Restoration Cleaners Name Meghan Quach Email michael.qua…" at bounding box center [744, 406] width 1488 height 812
type input "Mike German"
type input "mike.german.dulr@statefarm.com"
type input "2812652886"
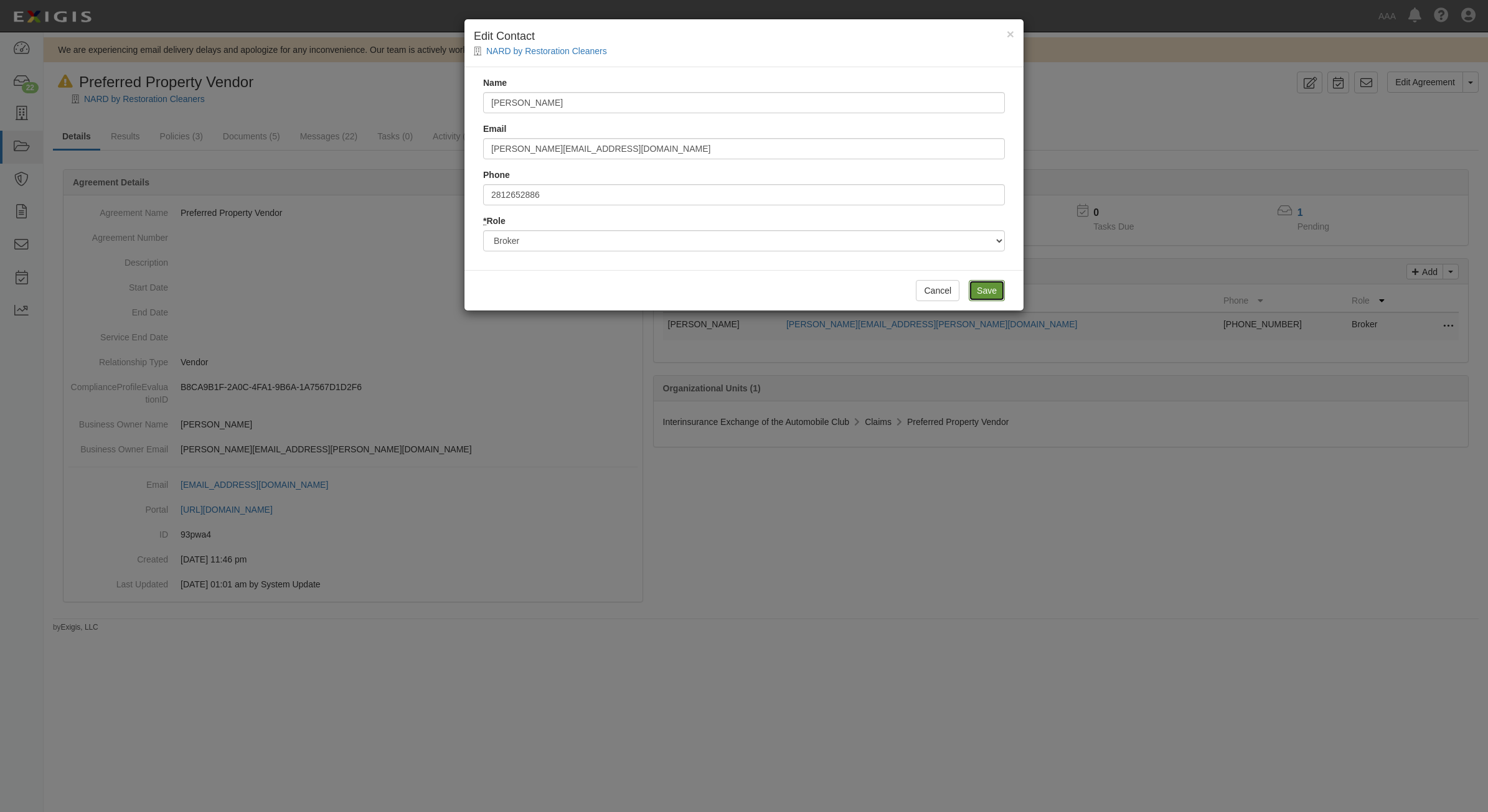
click at [990, 294] on input "Save" at bounding box center [987, 291] width 36 height 21
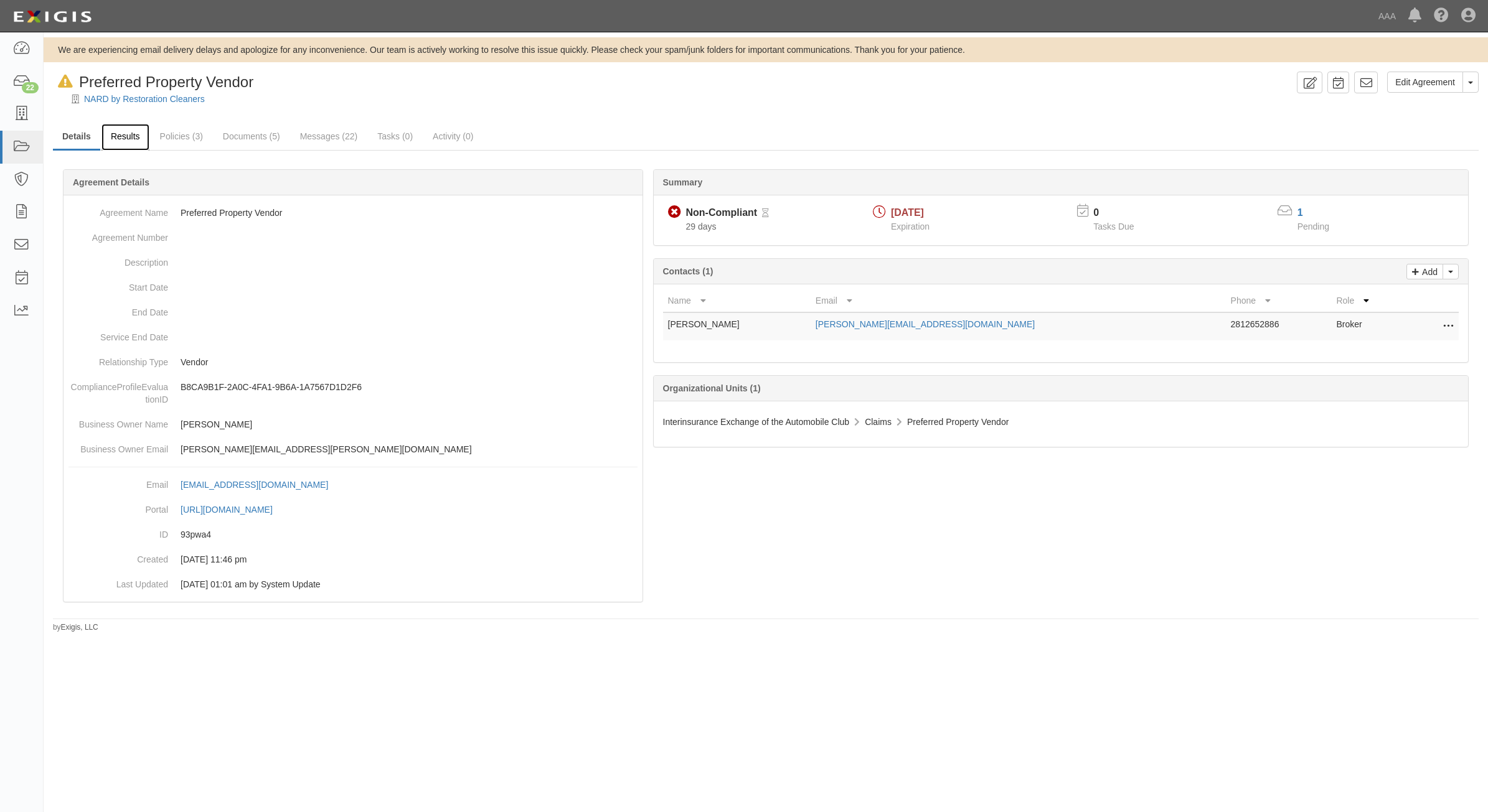
click at [134, 133] on link "Results" at bounding box center [125, 137] width 48 height 27
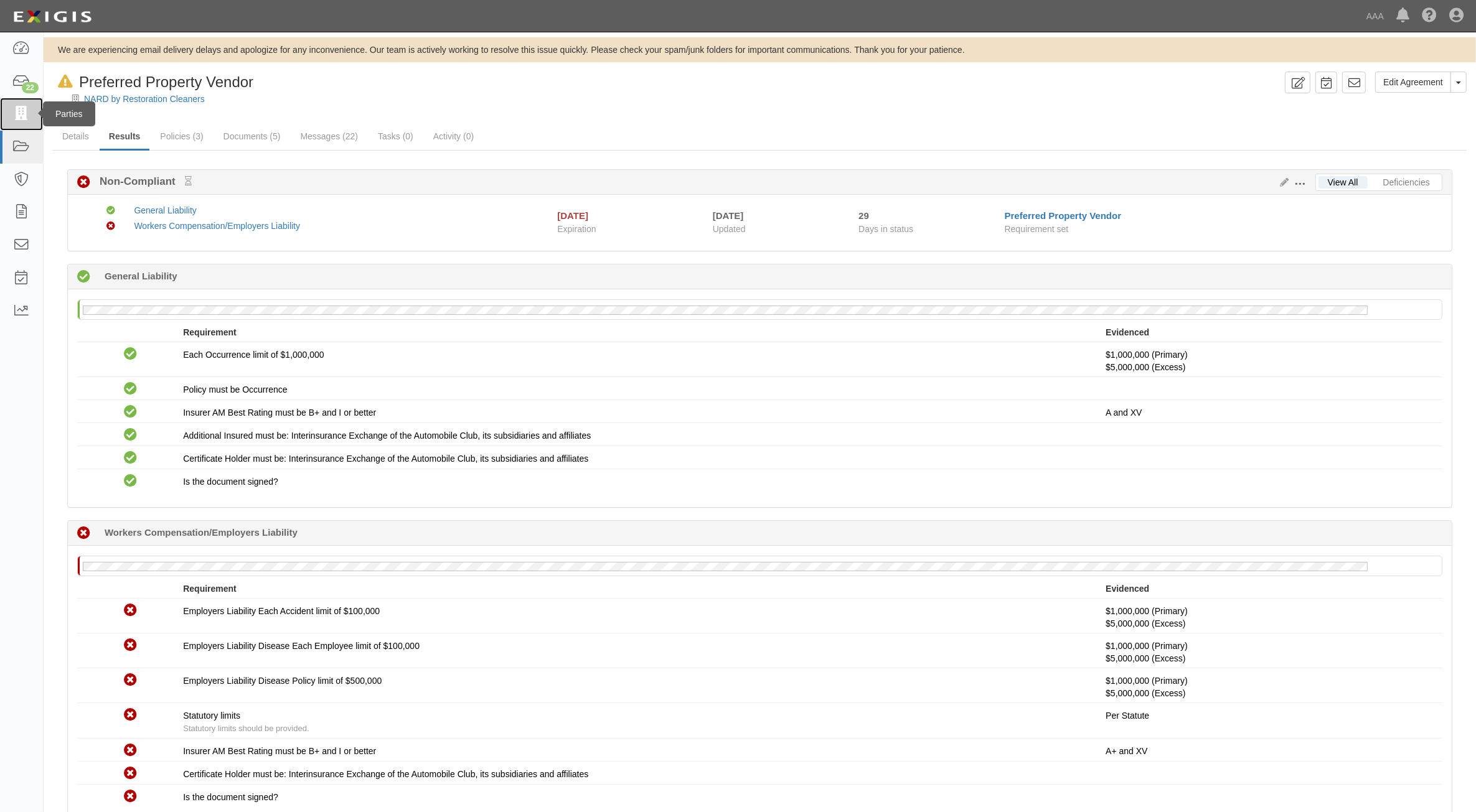
click at [25, 118] on icon at bounding box center [21, 114] width 17 height 14
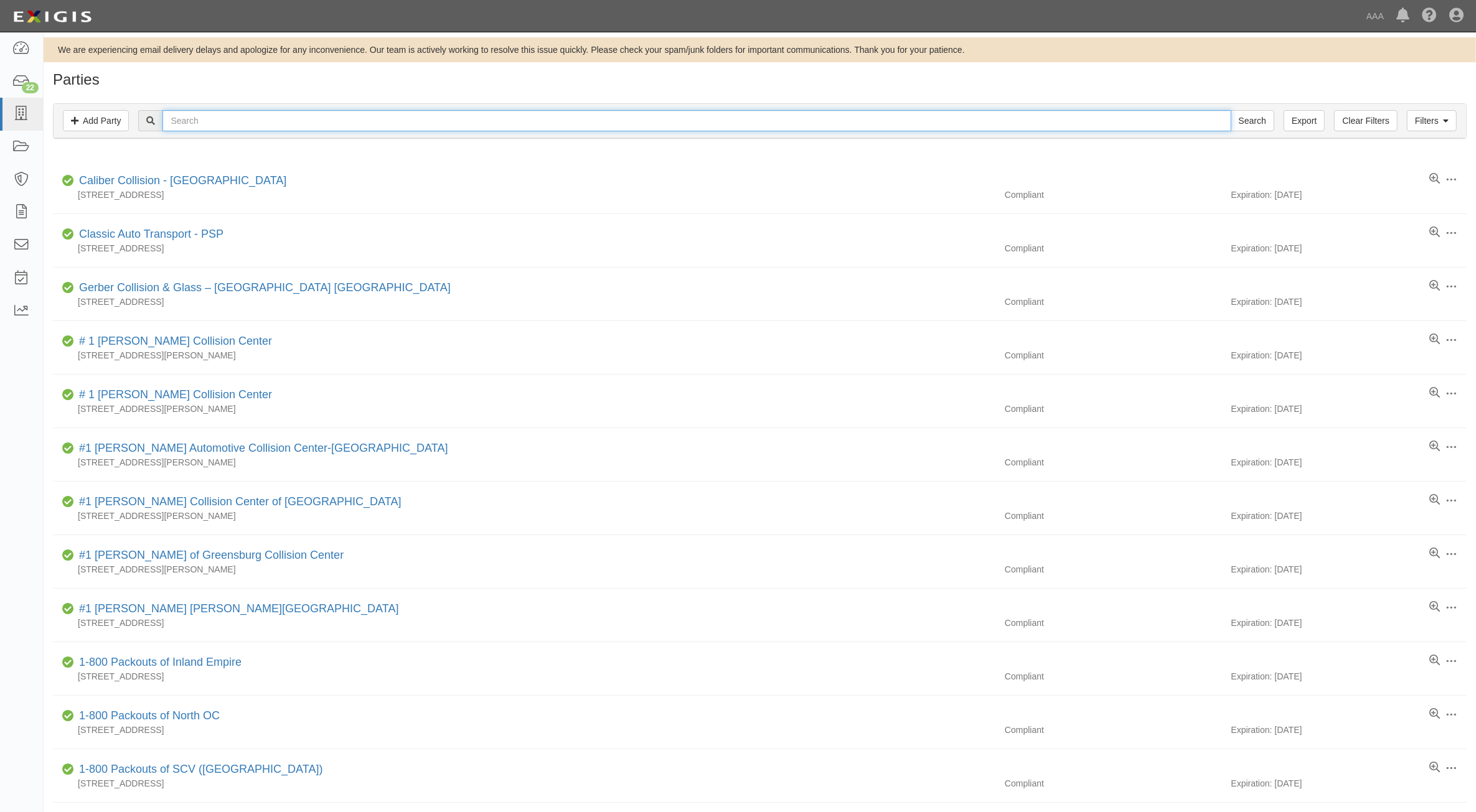
click at [279, 125] on input "text" at bounding box center [696, 121] width 1068 height 21
type input "279818"
click at [1230, 110] on input "Search" at bounding box center [1252, 121] width 44 height 21
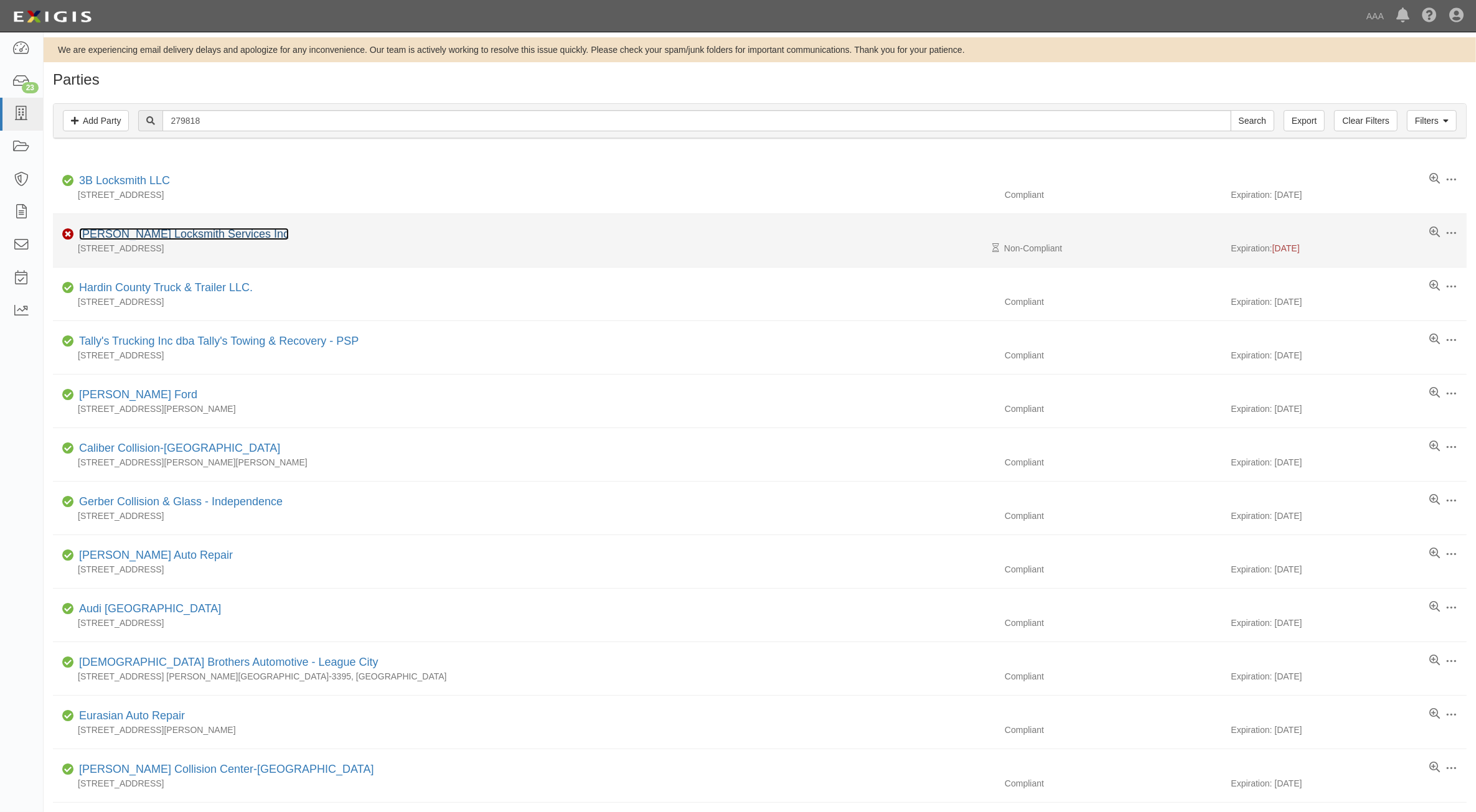
click at [163, 231] on link "[PERSON_NAME] Locksmith Services Inc" at bounding box center [183, 234] width 210 height 13
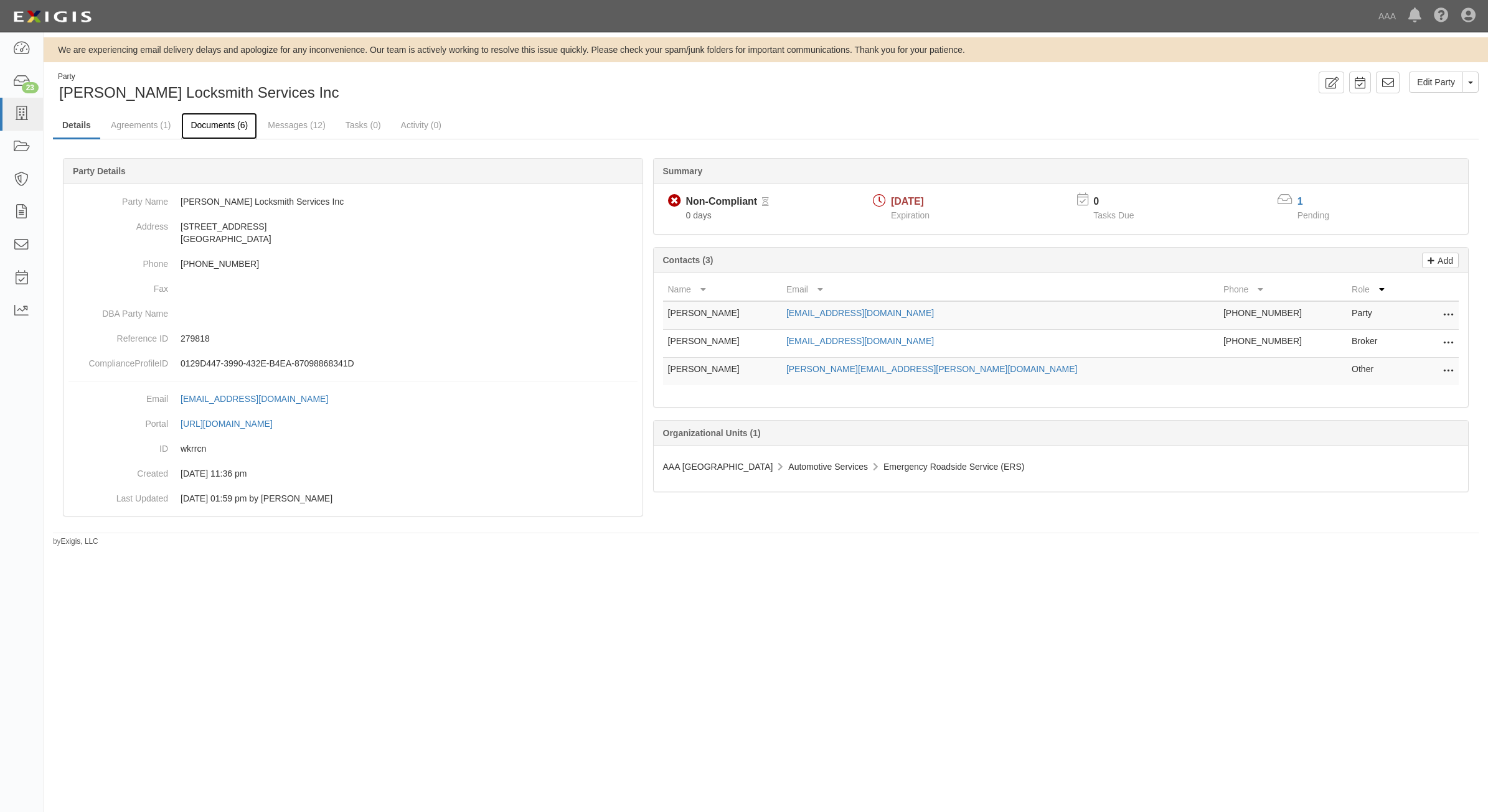
click at [222, 123] on link "Documents (6)" at bounding box center [219, 126] width 76 height 27
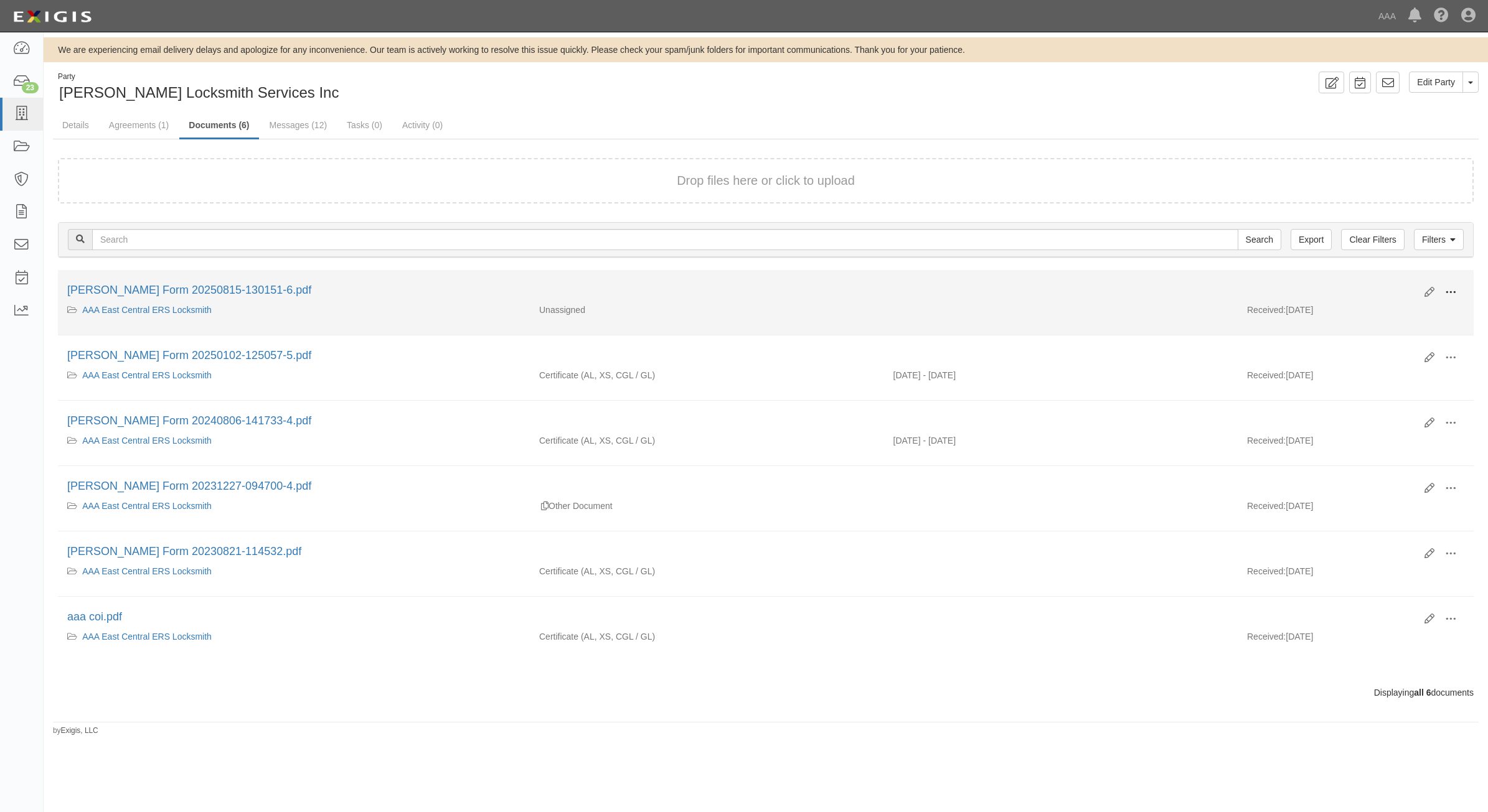
click at [1456, 291] on button at bounding box center [1450, 293] width 27 height 21
click at [1398, 318] on link "View" at bounding box center [1390, 311] width 98 height 23
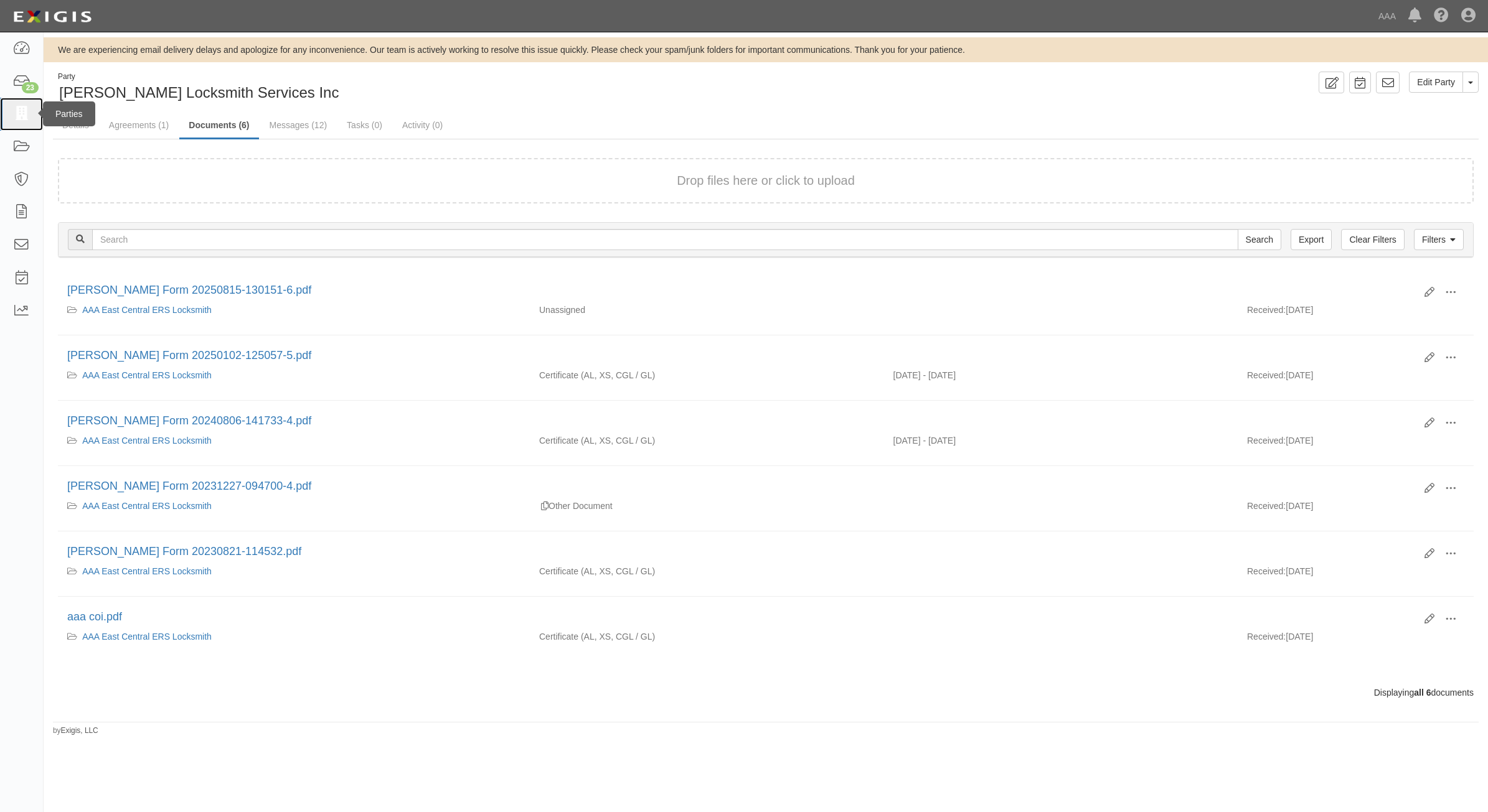
click at [23, 112] on icon at bounding box center [21, 114] width 17 height 14
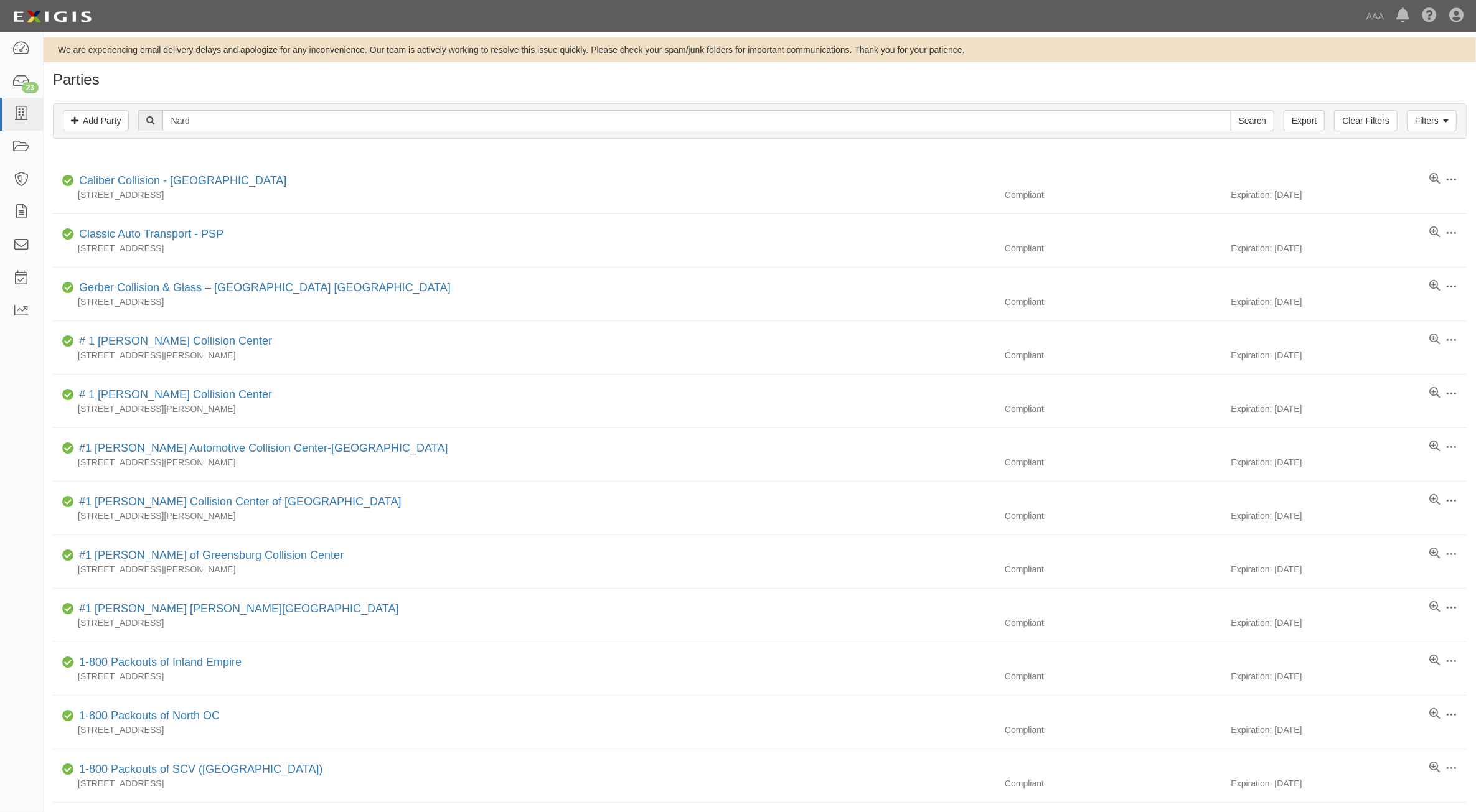
type input "Nard"
click at [1230, 110] on input "Search" at bounding box center [1252, 121] width 44 height 21
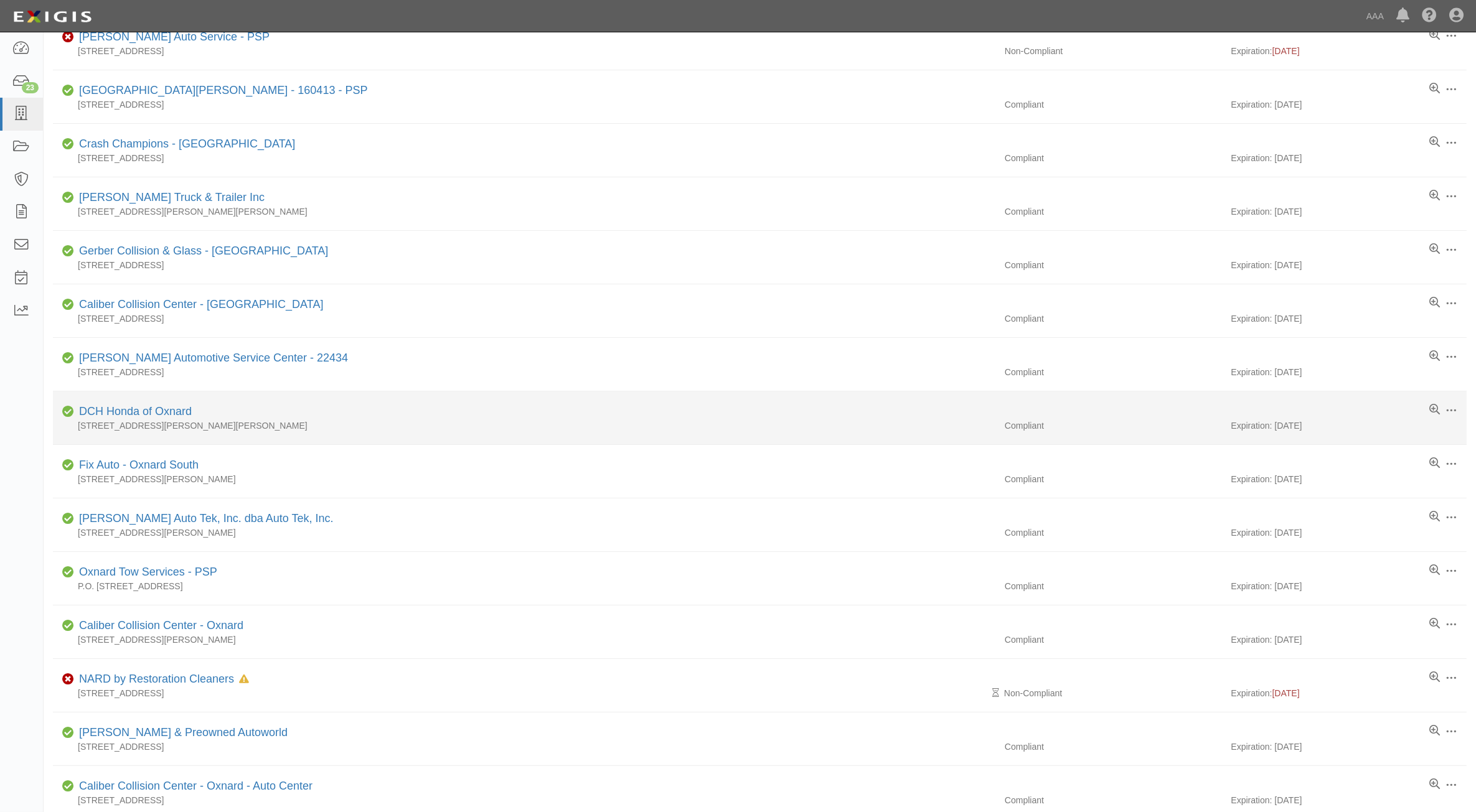
scroll to position [311, 0]
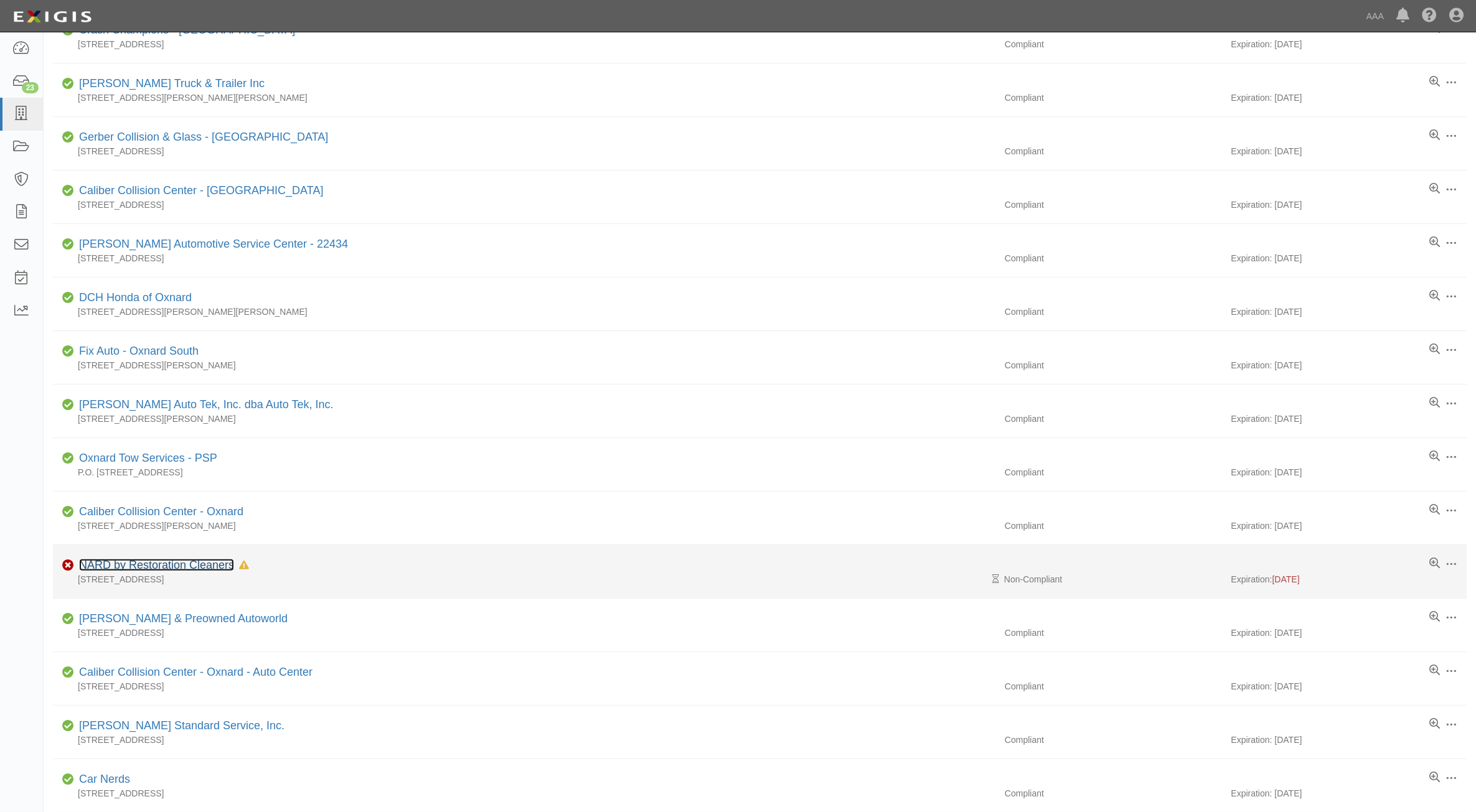
click at [152, 564] on link "NARD by Restoration Cleaners" at bounding box center [156, 565] width 155 height 13
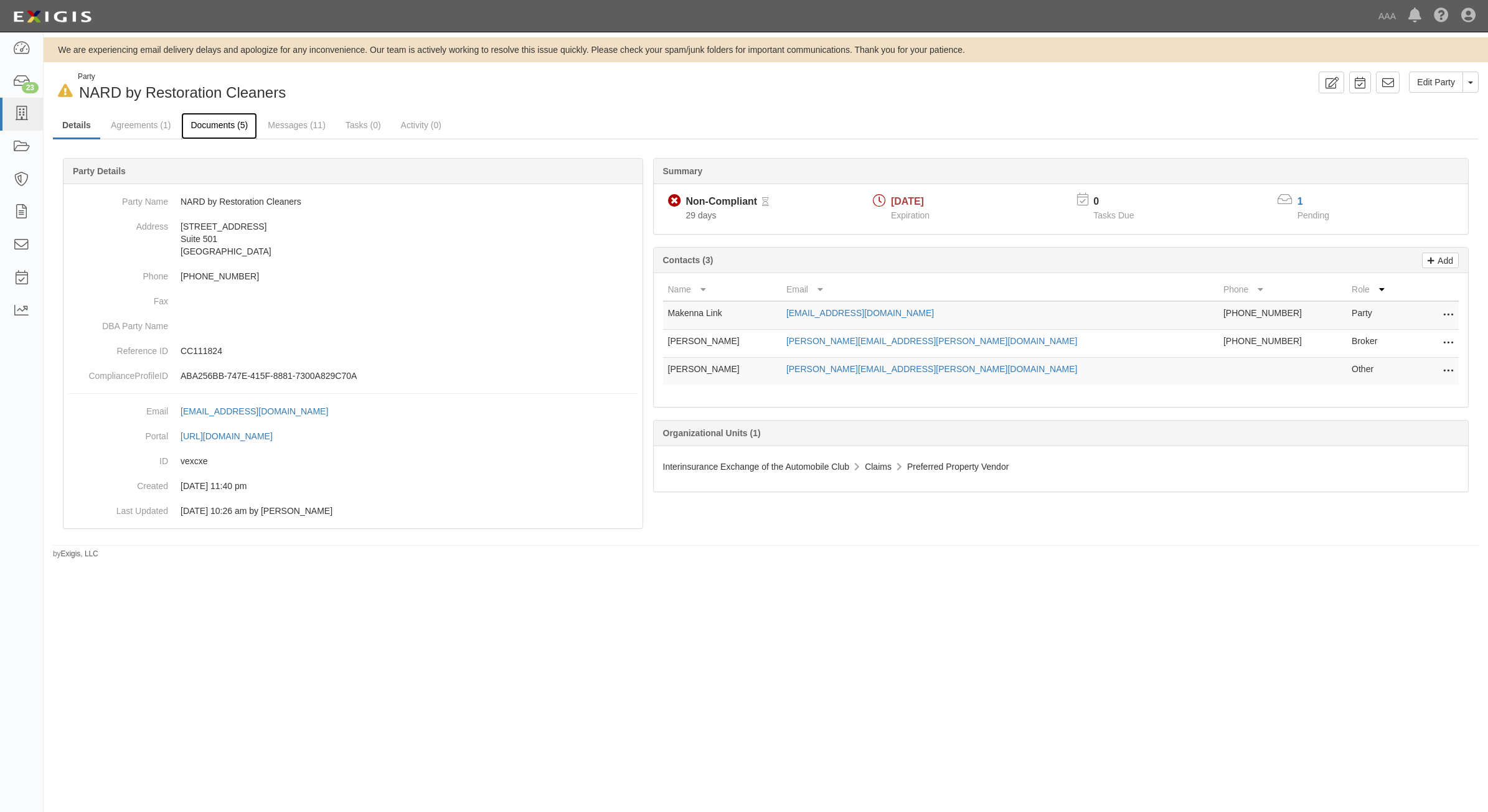
click at [235, 128] on link "Documents (5)" at bounding box center [219, 126] width 76 height 27
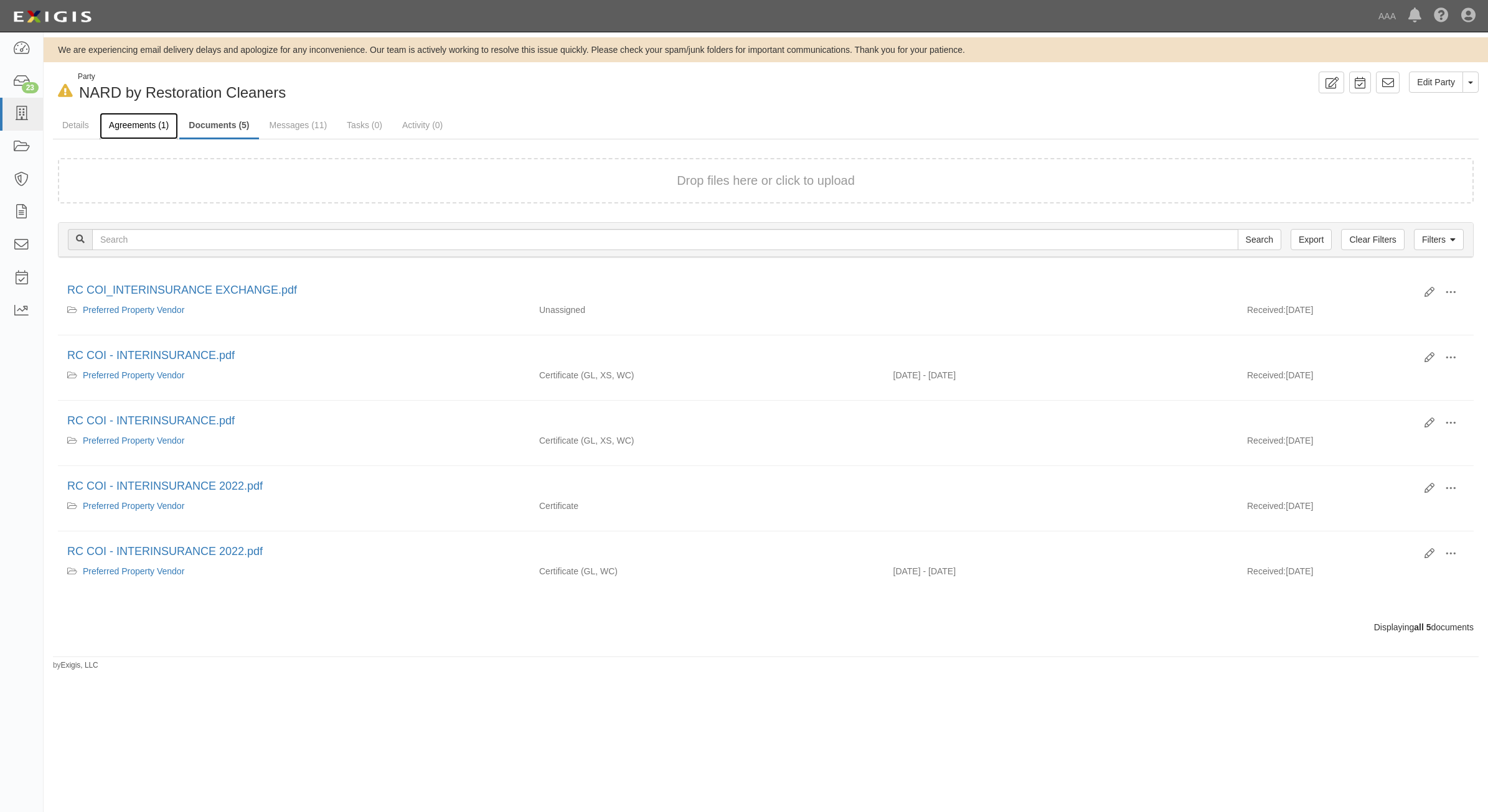
click at [154, 134] on link "Agreements (1)" at bounding box center [139, 126] width 78 height 27
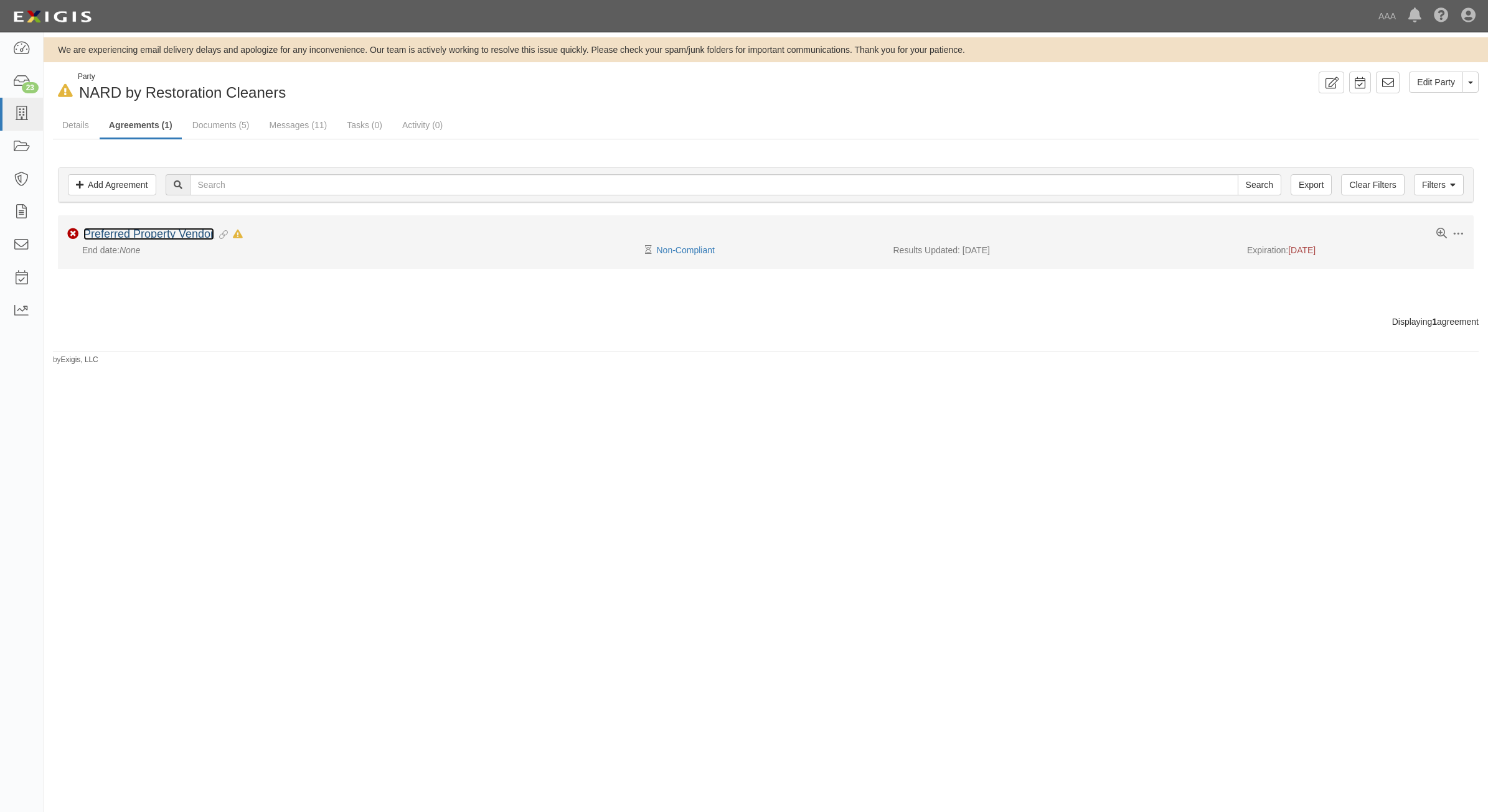
click at [192, 234] on link "Preferred Property Vendor" at bounding box center [149, 234] width 131 height 13
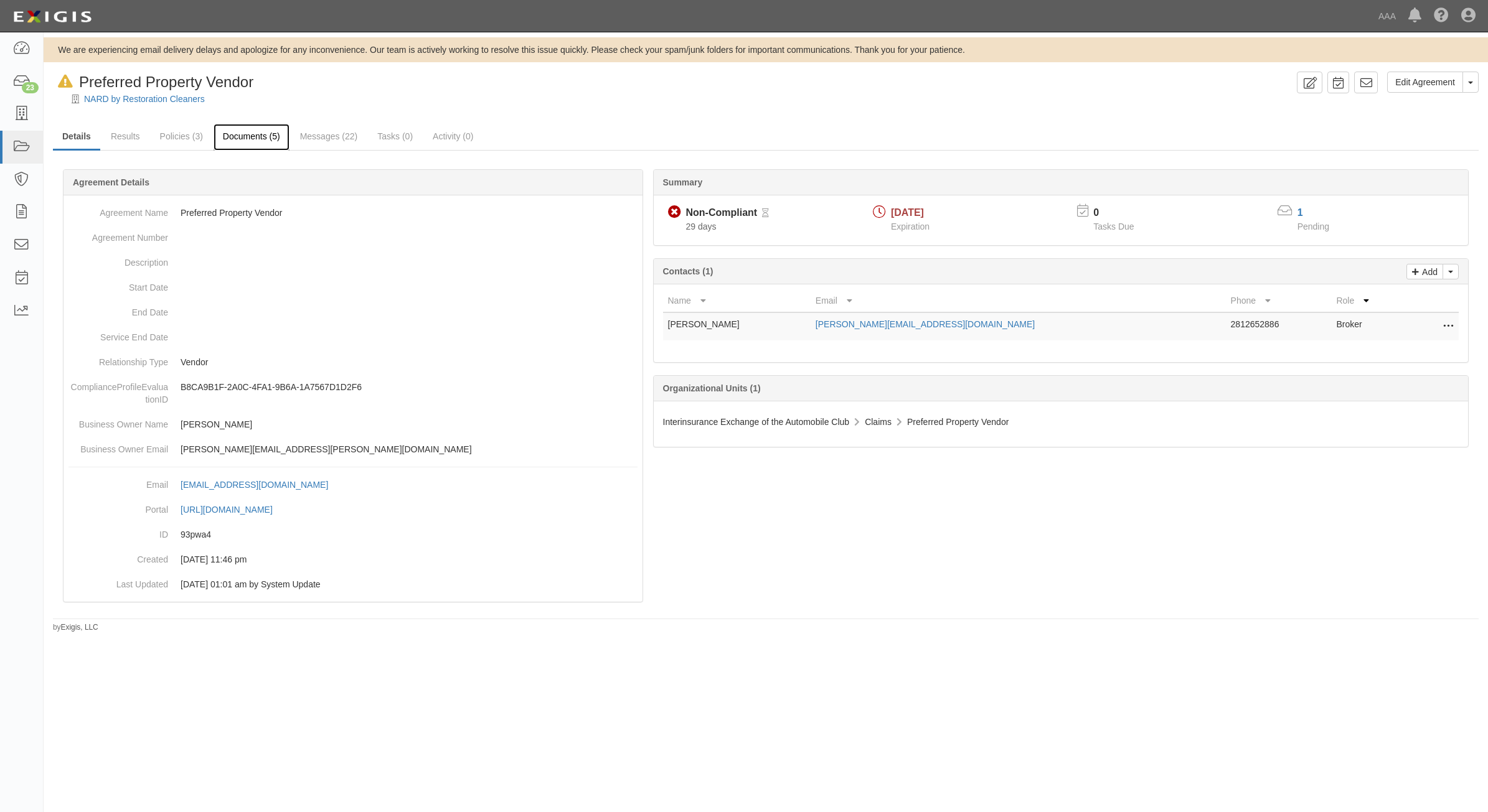
click at [241, 131] on link "Documents (5)" at bounding box center [251, 137] width 76 height 27
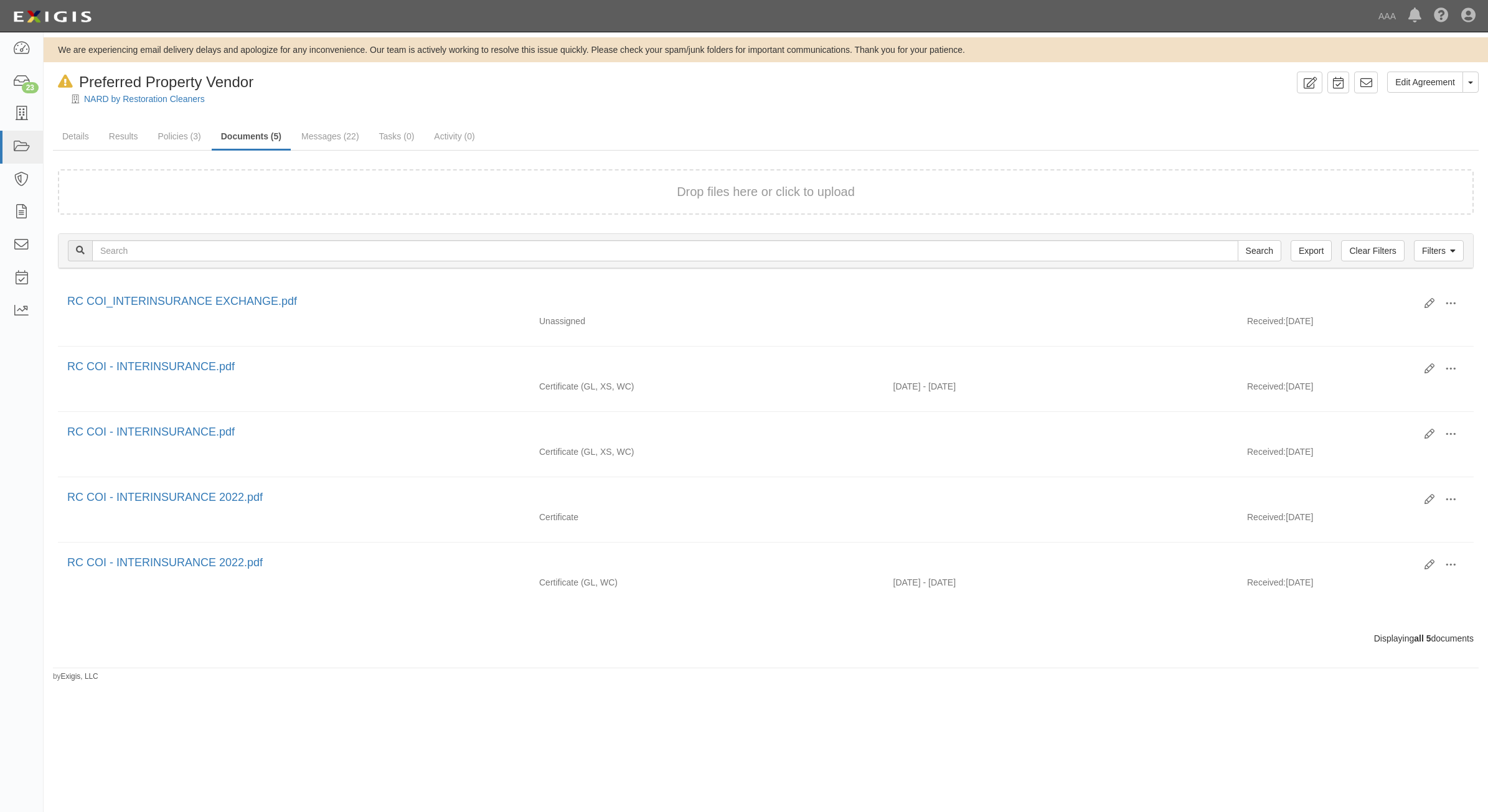
click at [415, 196] on div "Drop files here or click to upload" at bounding box center [765, 192] width 1388 height 18
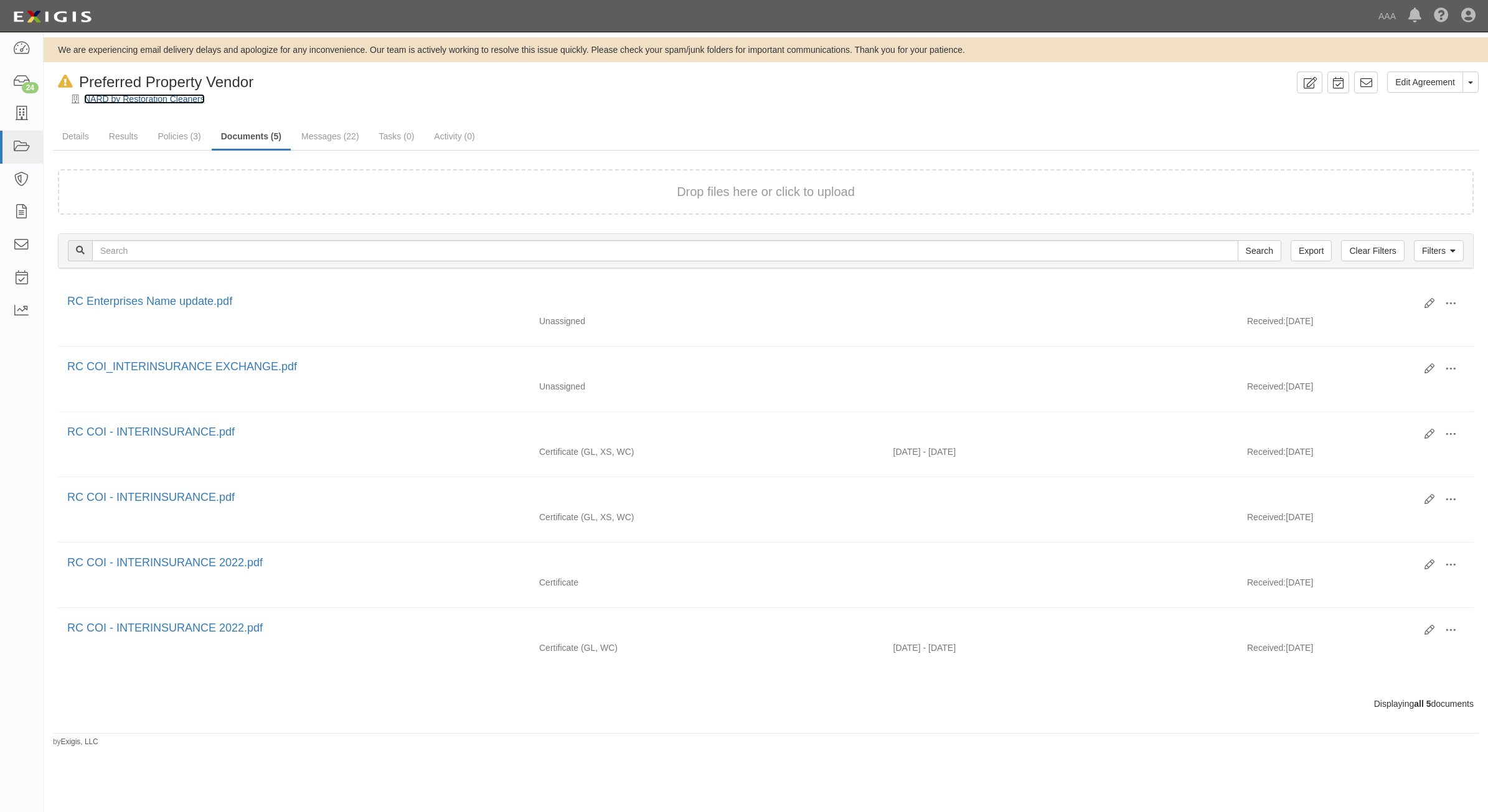
click at [156, 96] on link "NARD by Restoration Cleaners" at bounding box center [144, 98] width 121 height 10
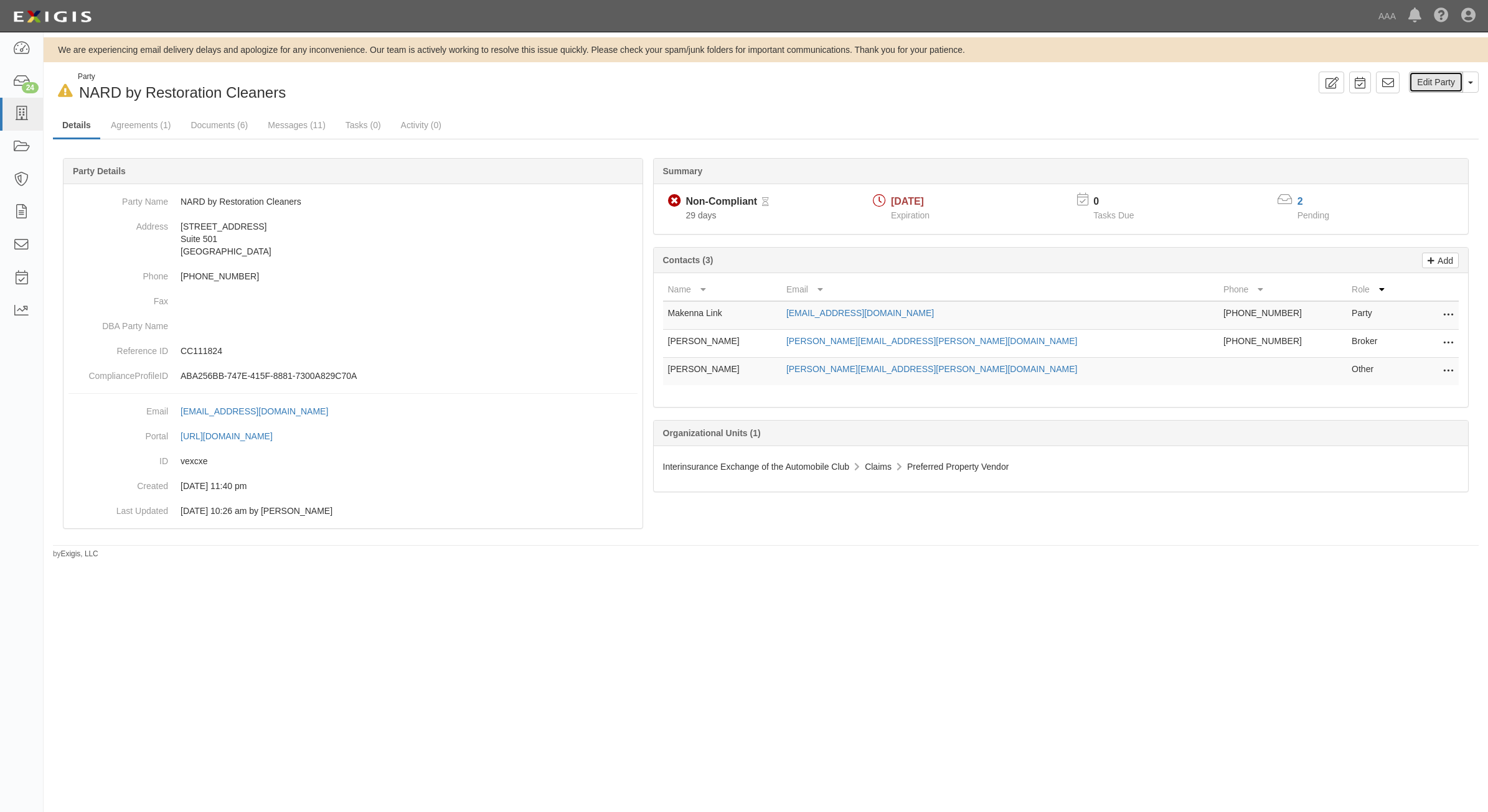
click at [1439, 81] on link "Edit Party" at bounding box center [1435, 82] width 54 height 21
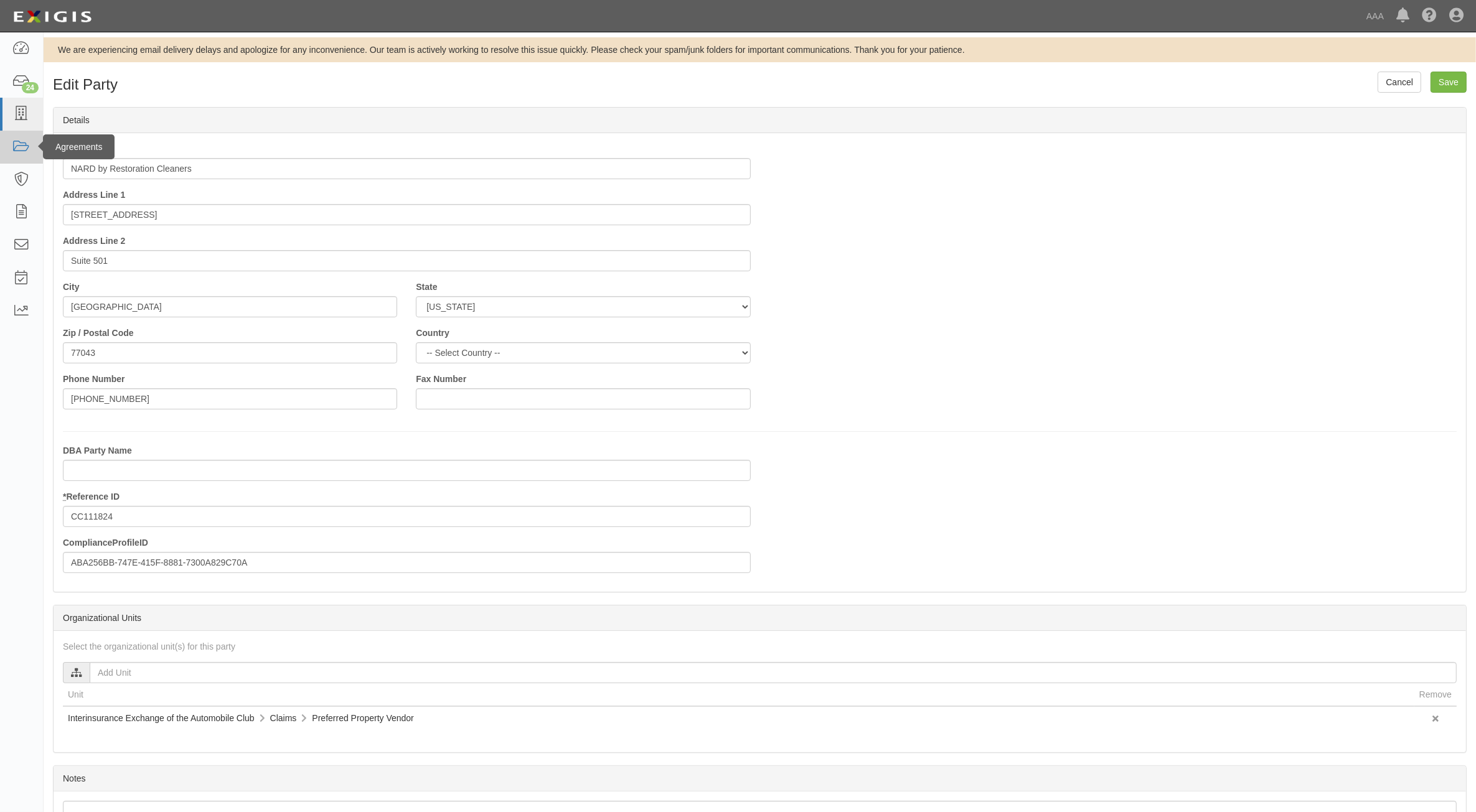
drag, startPoint x: 252, startPoint y: 170, endPoint x: 0, endPoint y: 147, distance: 253.0
click at [0, 147] on html "Toggle navigation Dashboard 24 Inbox Parties Agreements Coverages Documents Mes…" at bounding box center [738, 453] width 1476 height 906
drag, startPoint x: 87, startPoint y: 170, endPoint x: 116, endPoint y: 169, distance: 29.0
click at [82, 167] on input "RE Enterprises" at bounding box center [407, 168] width 688 height 21
type input "RC Enterprises"
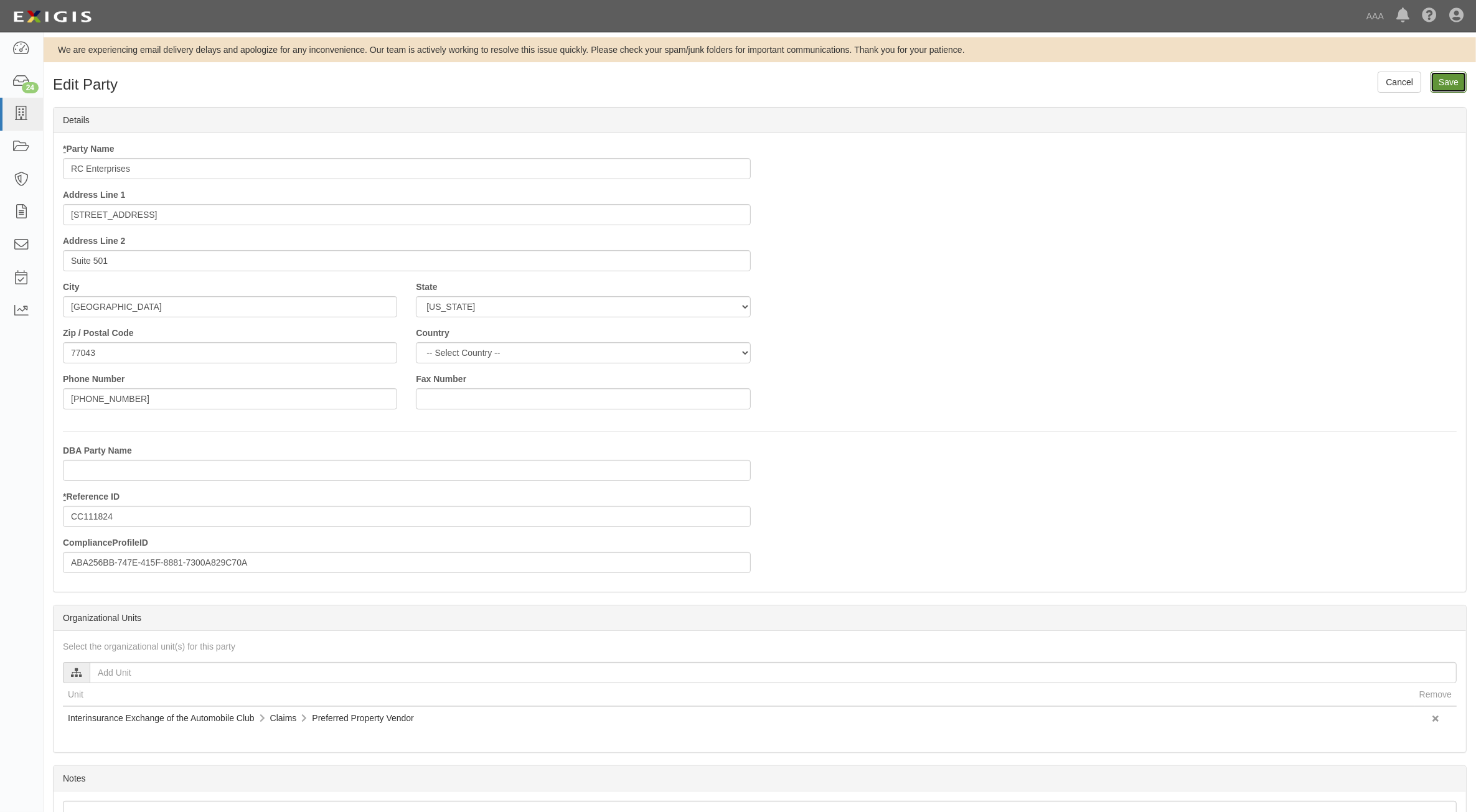
click at [1448, 85] on input "Save" at bounding box center [1448, 82] width 36 height 21
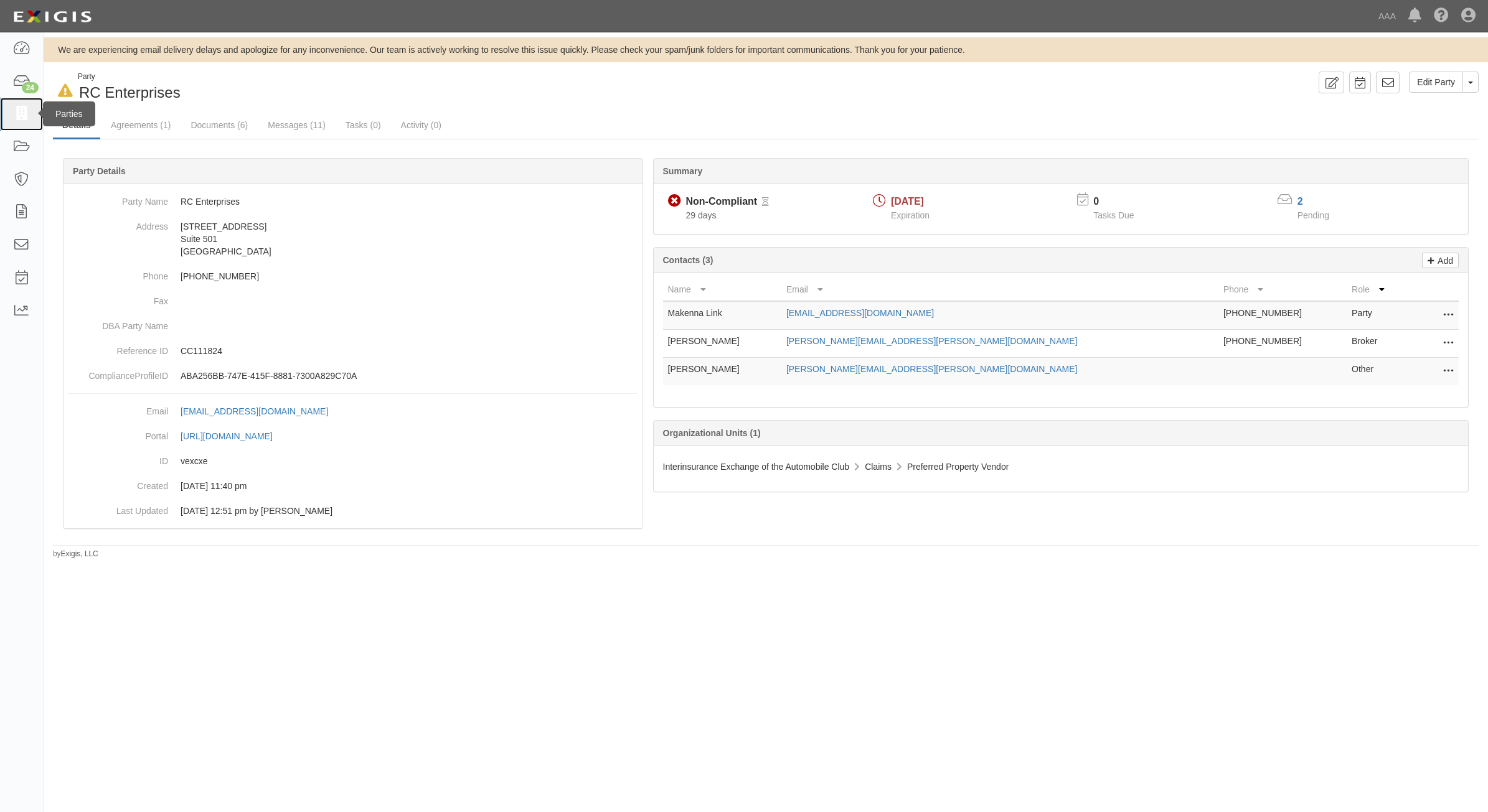
click at [22, 104] on link at bounding box center [21, 114] width 43 height 33
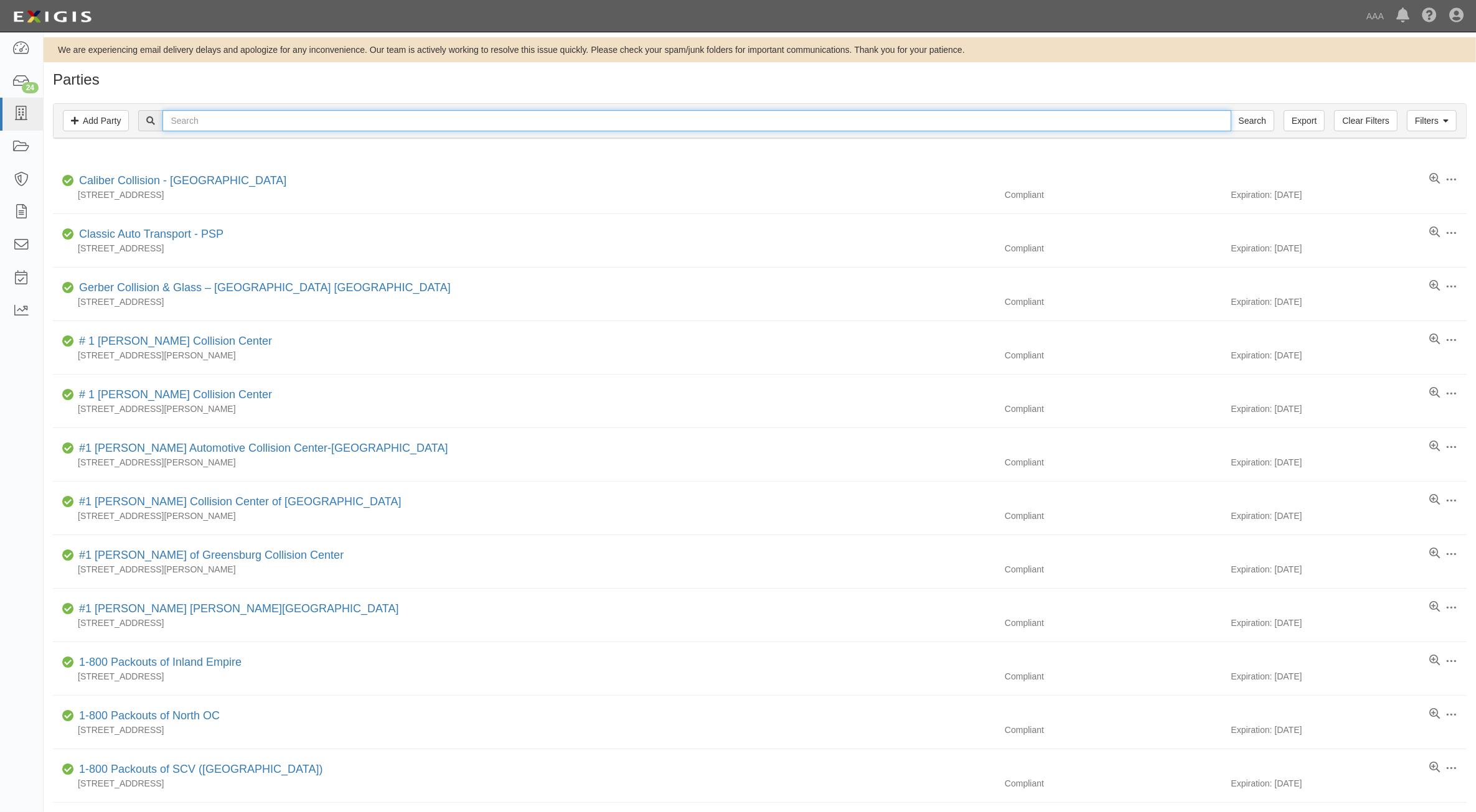
click at [465, 120] on input "text" at bounding box center [696, 121] width 1068 height 21
type input "[PERSON_NAME]"
click at [1230, 110] on input "Search" at bounding box center [1252, 121] width 44 height 21
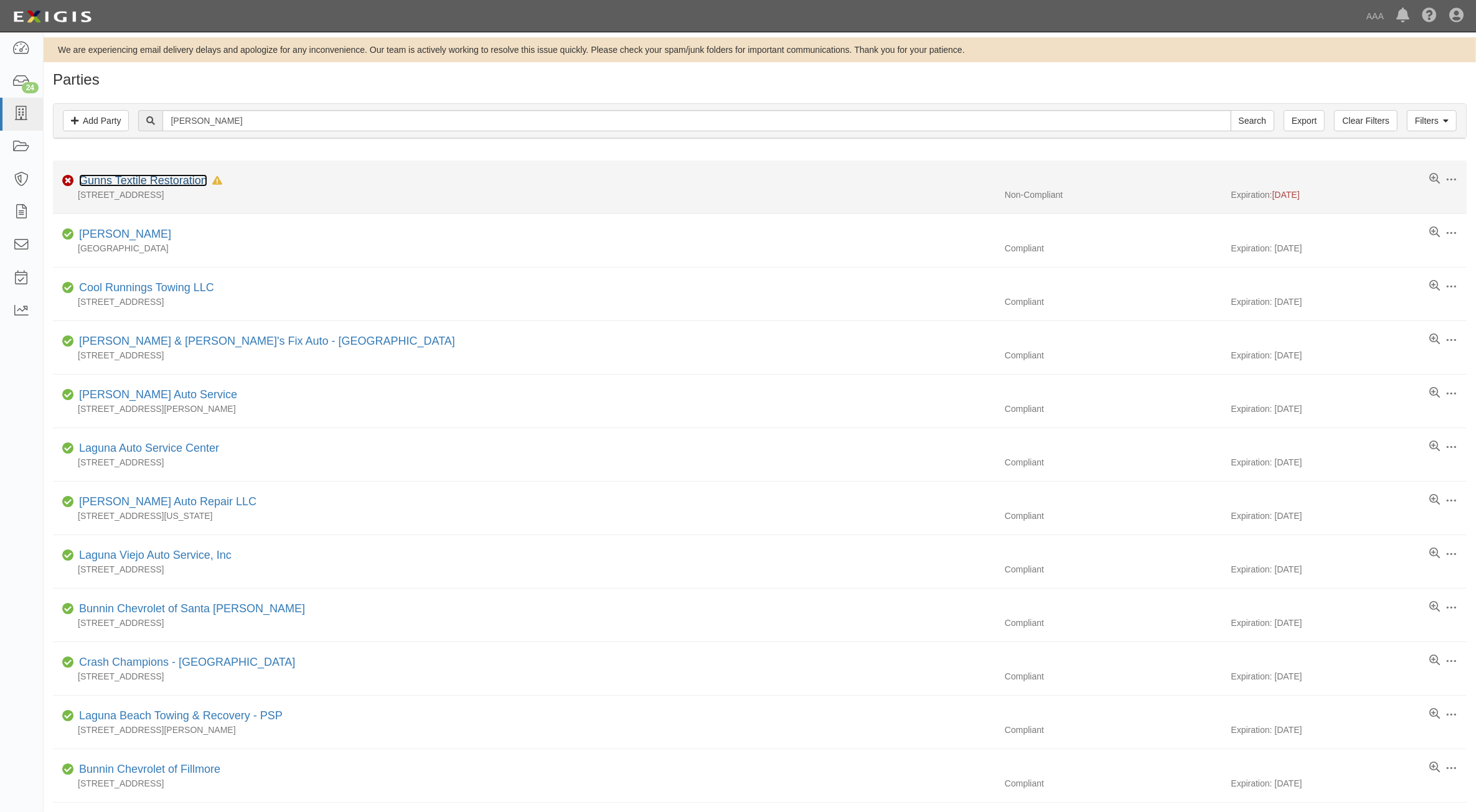
click at [184, 178] on link "Gunns Textile Restoration" at bounding box center [143, 180] width 128 height 13
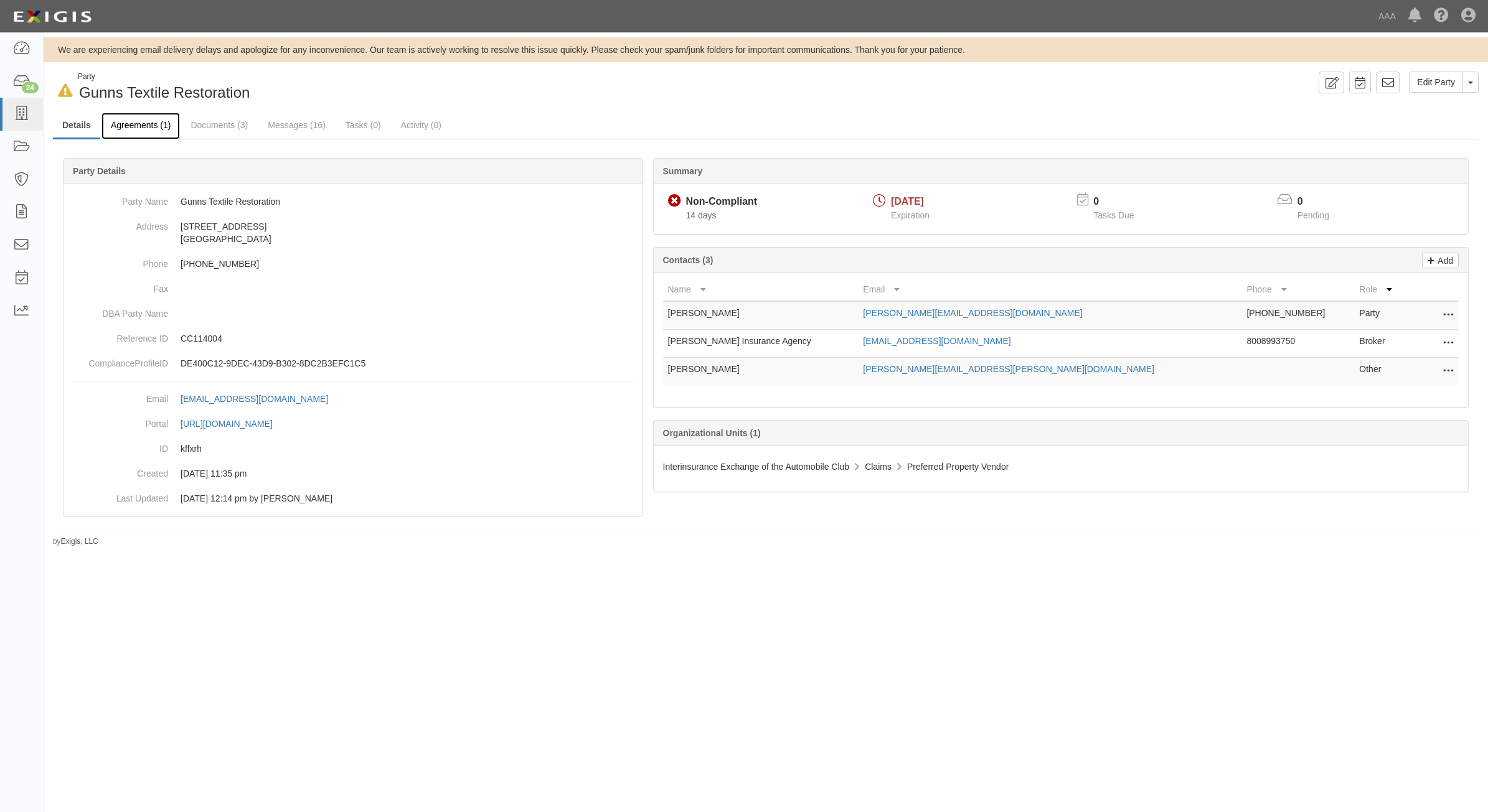
click at [151, 134] on link "Agreements (1)" at bounding box center [140, 126] width 78 height 27
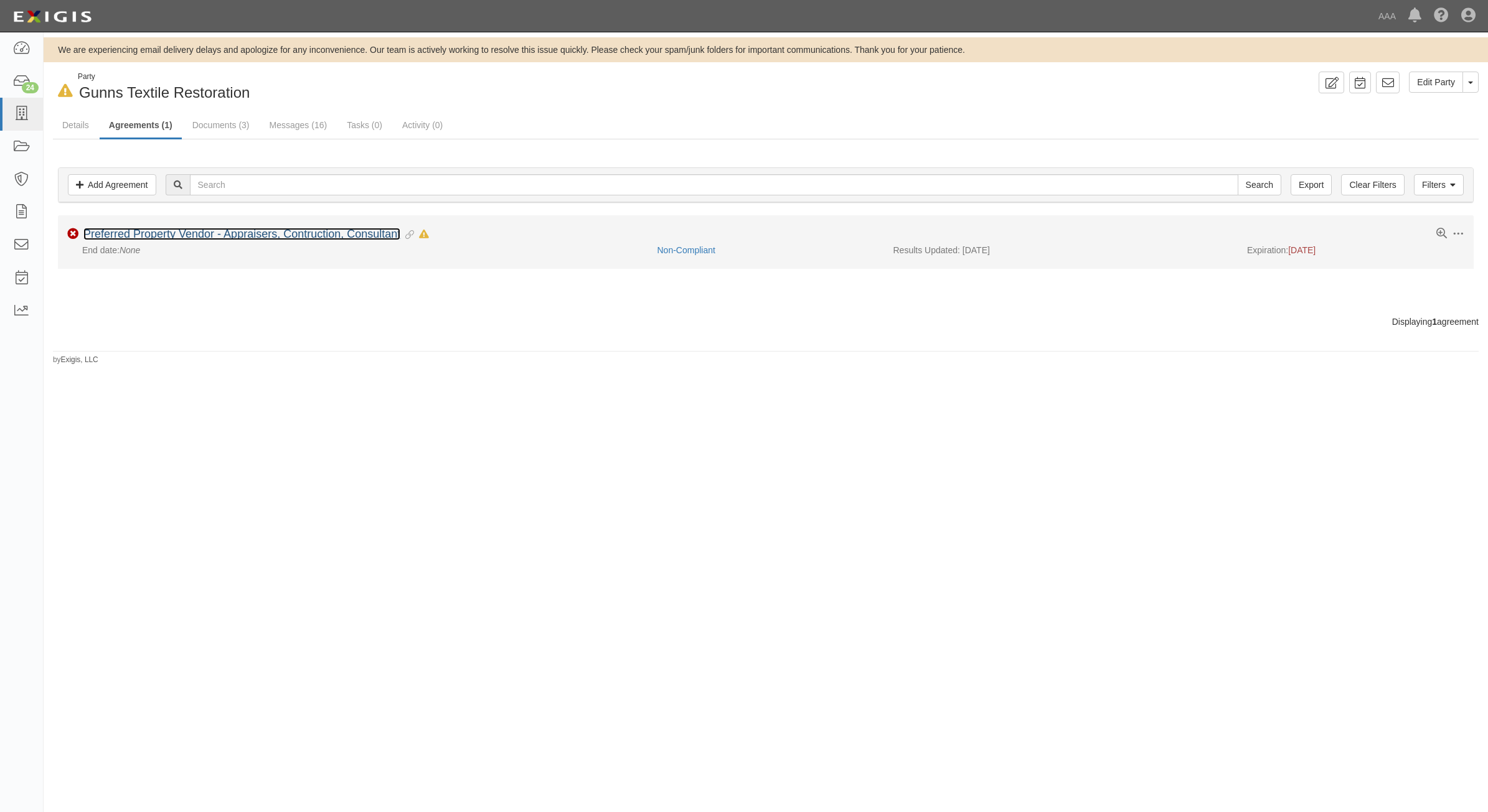
click at [250, 234] on link "Preferred Property Vendor - Appraisers, Contruction, Consultant" at bounding box center [242, 234] width 317 height 13
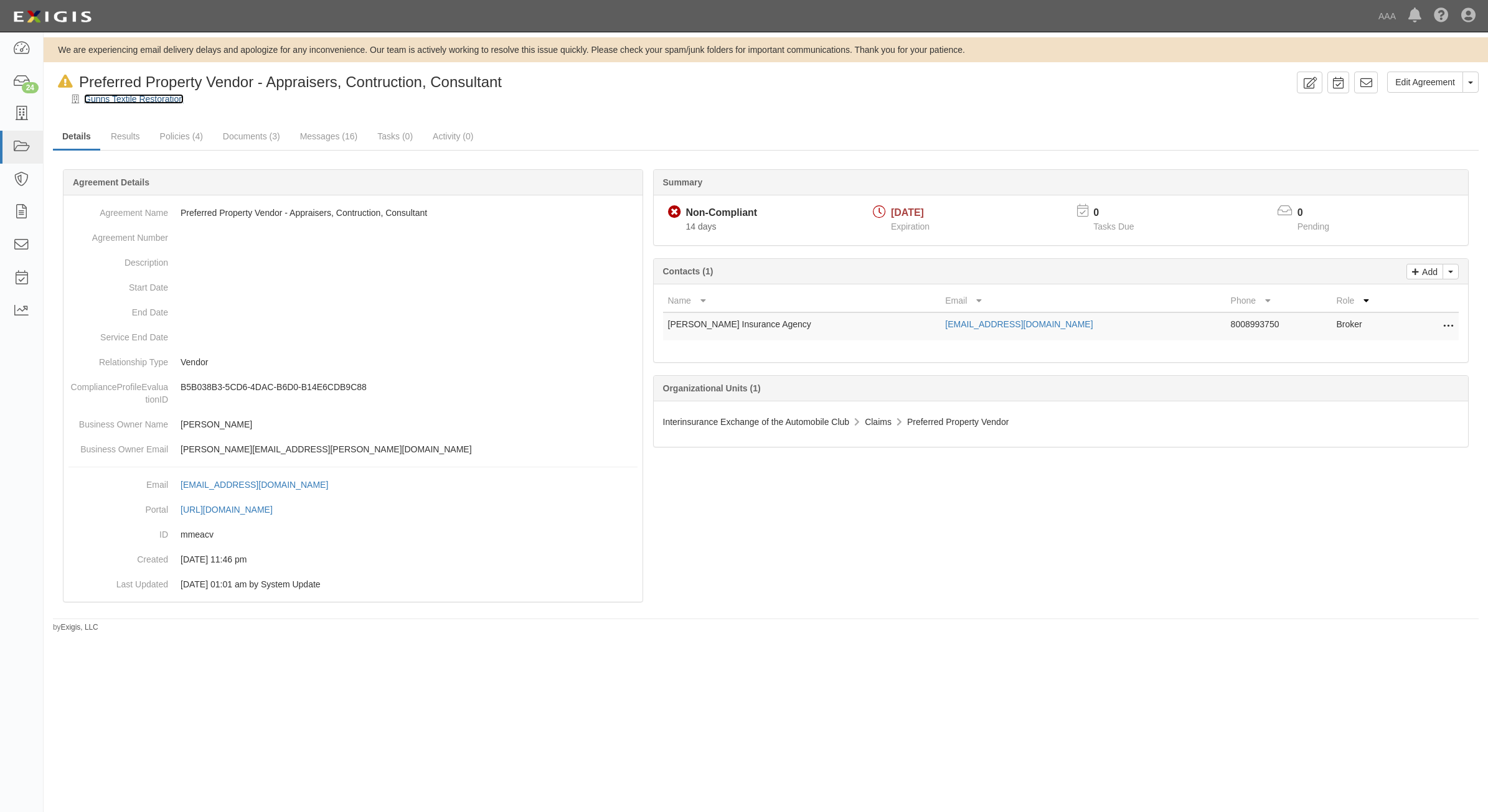
click at [110, 101] on link "Gunns Textile Restoration" at bounding box center [134, 98] width 100 height 10
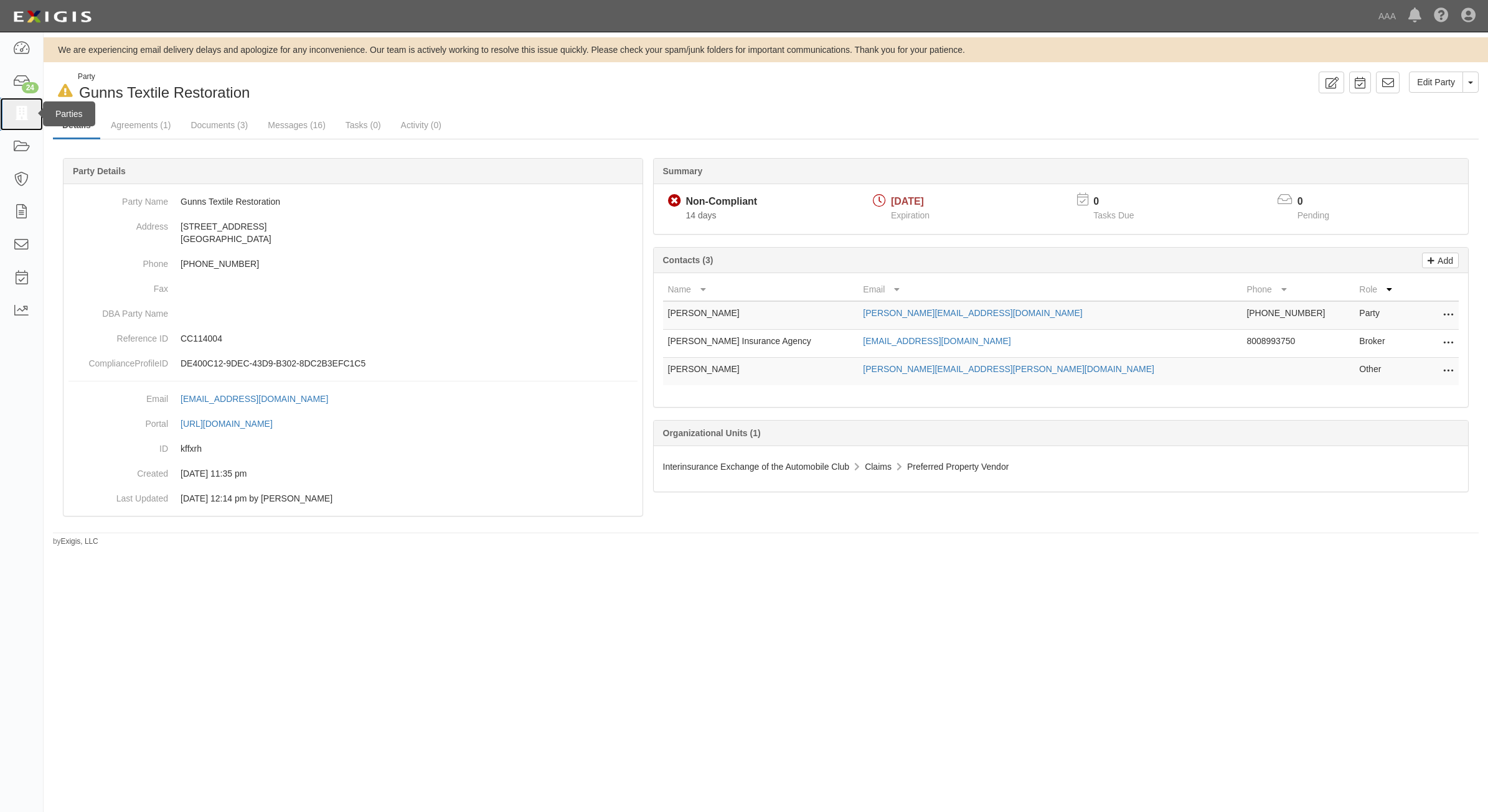
click at [7, 120] on link at bounding box center [21, 114] width 43 height 33
